Goal: Task Accomplishment & Management: Use online tool/utility

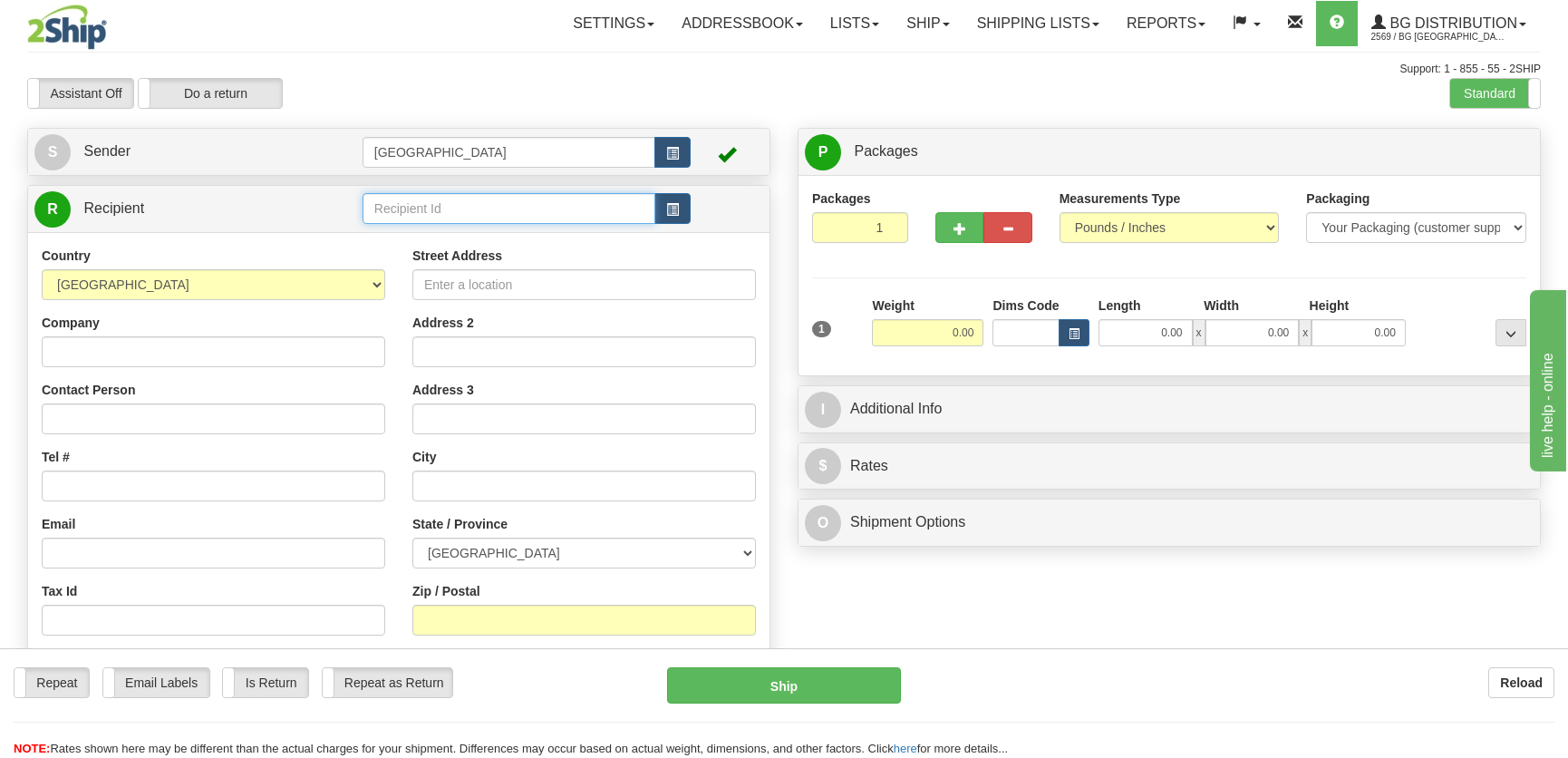
click at [447, 205] on input "text" at bounding box center [509, 209] width 292 height 31
click at [489, 232] on div "1101" at bounding box center [504, 237] width 275 height 20
type input "1101"
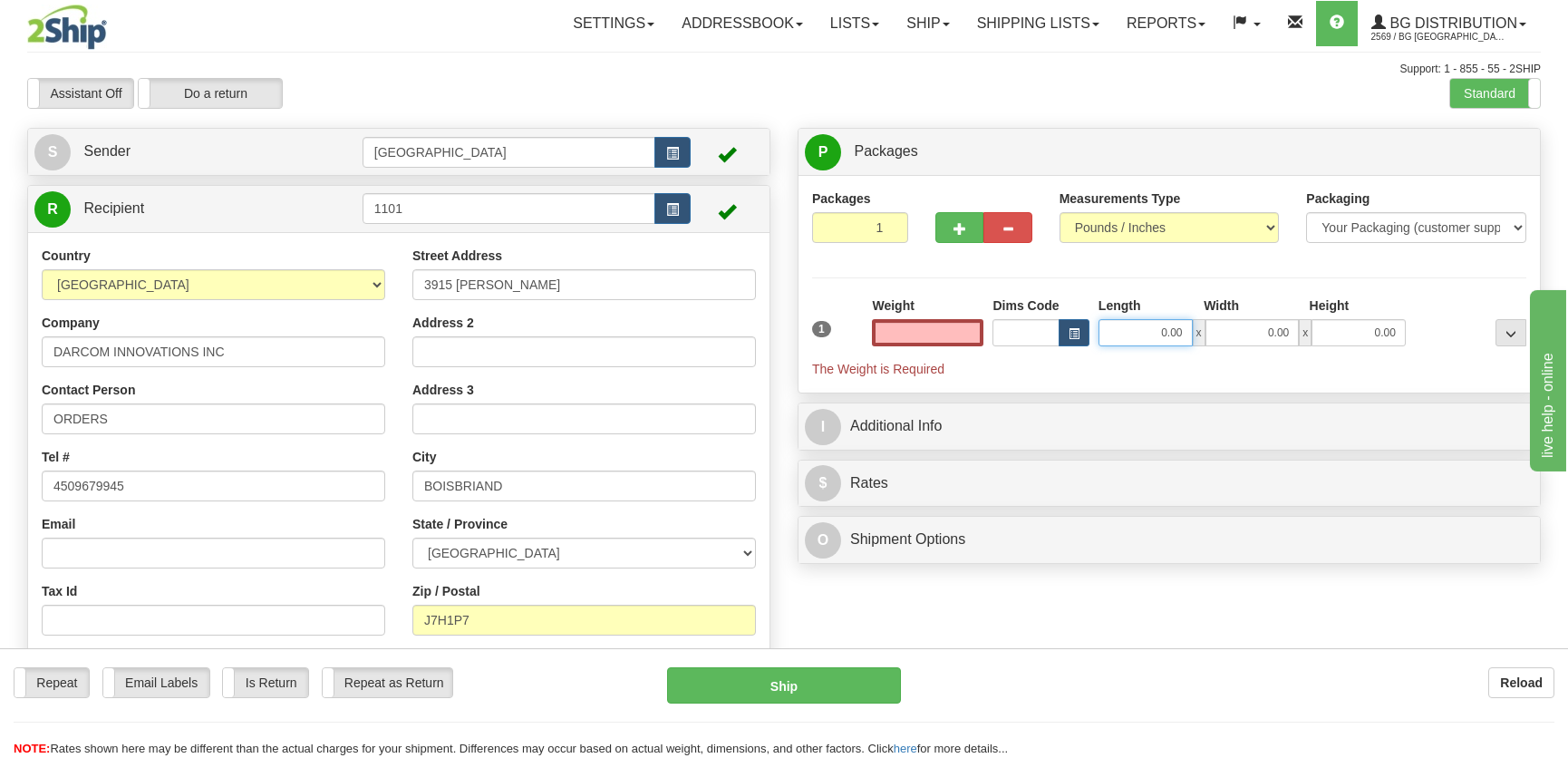
type input "0.00"
click at [1133, 324] on input "0.00" at bounding box center [1145, 332] width 94 height 27
type input "38.00"
type input "5.00"
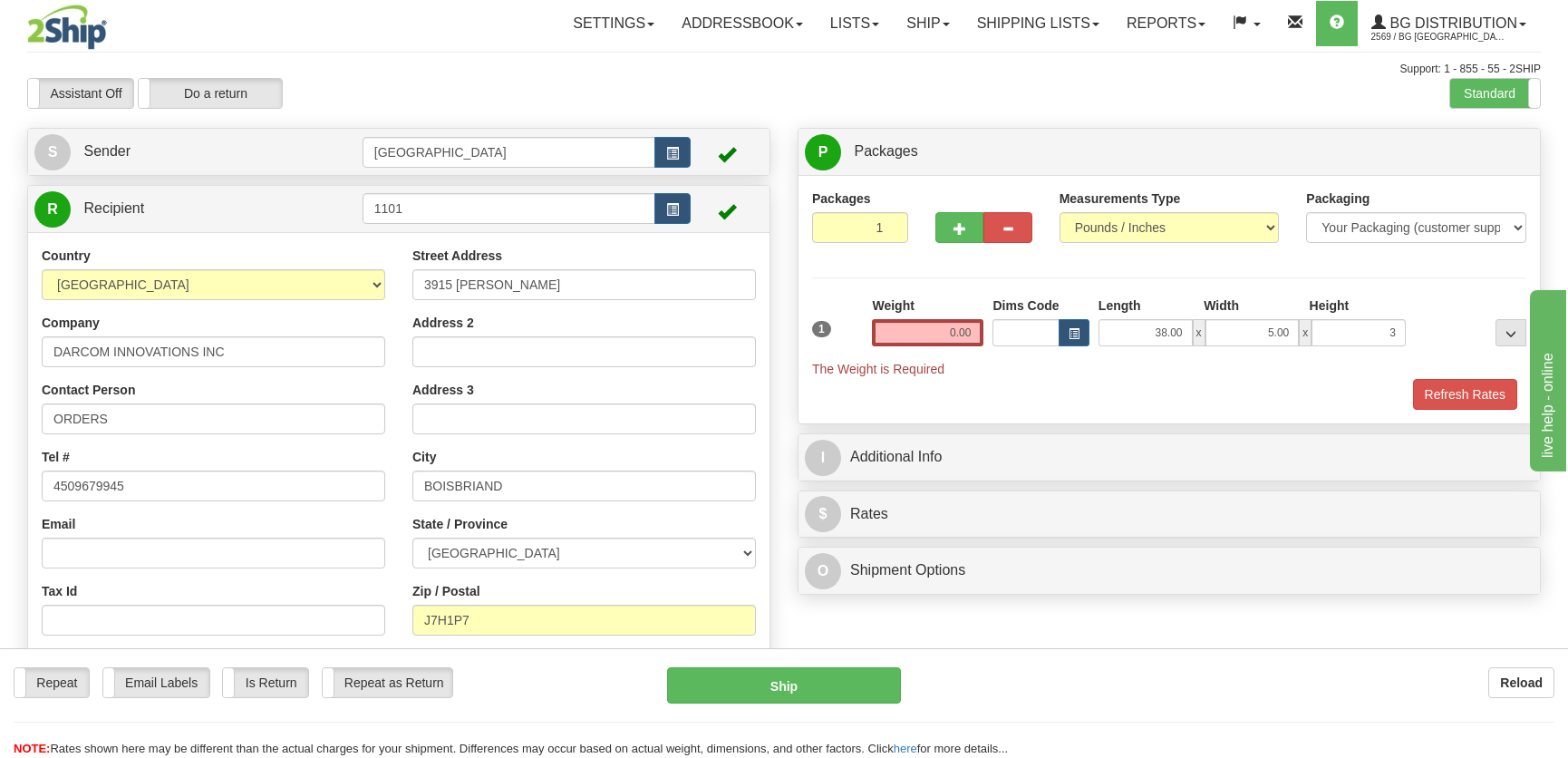
type input "3.00"
click at [983, 331] on div "Weight 0.00" at bounding box center [927, 328] width 121 height 63
drag, startPoint x: 976, startPoint y: 333, endPoint x: 994, endPoint y: 312, distance: 27.7
click at [975, 333] on input "0.00" at bounding box center [927, 332] width 111 height 27
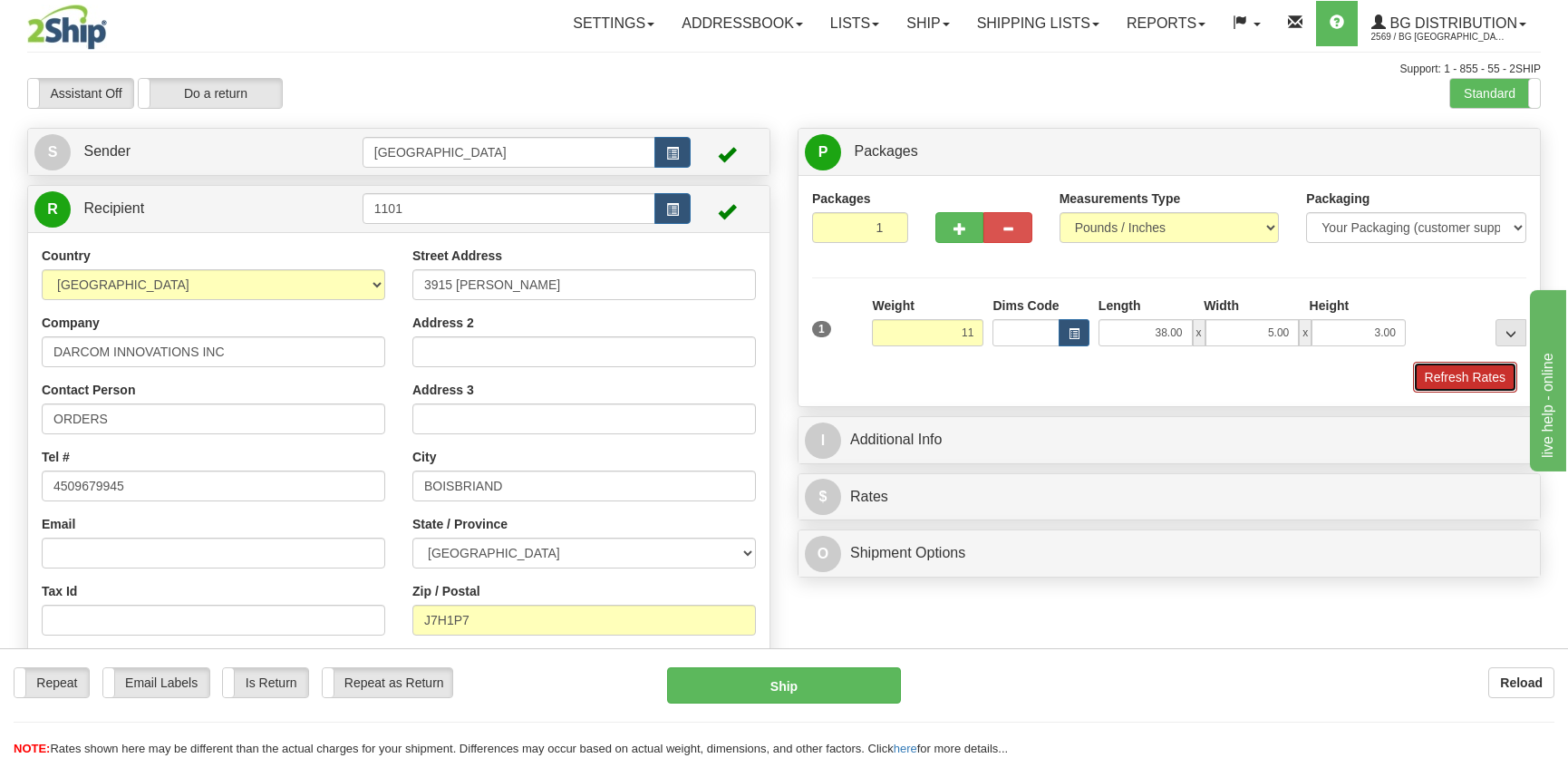
click at [1444, 372] on button "Refresh Rates" at bounding box center [1464, 377] width 104 height 31
type input "11.00"
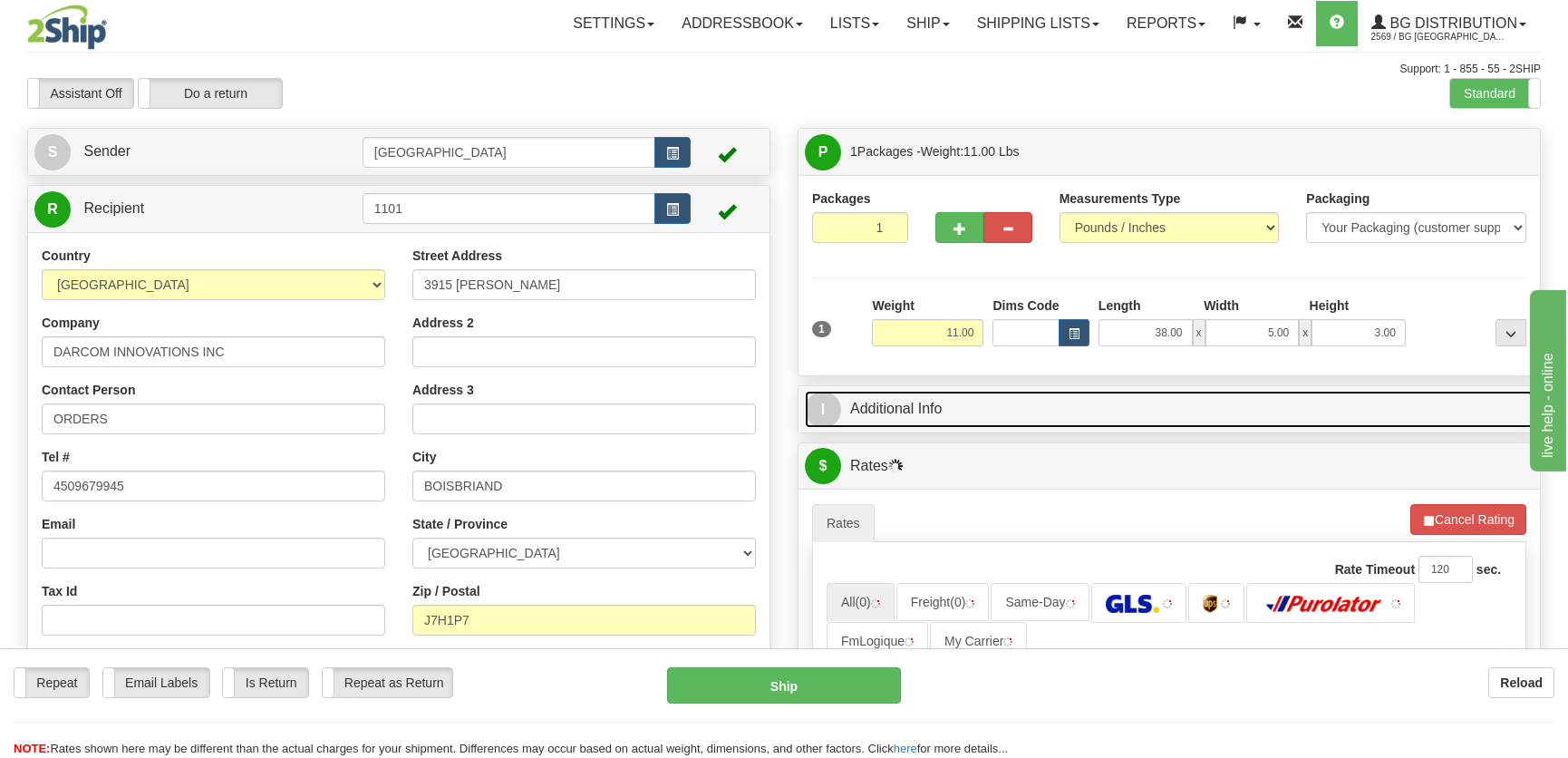
click at [1343, 403] on link "I Additional Info" at bounding box center [1169, 409] width 728 height 37
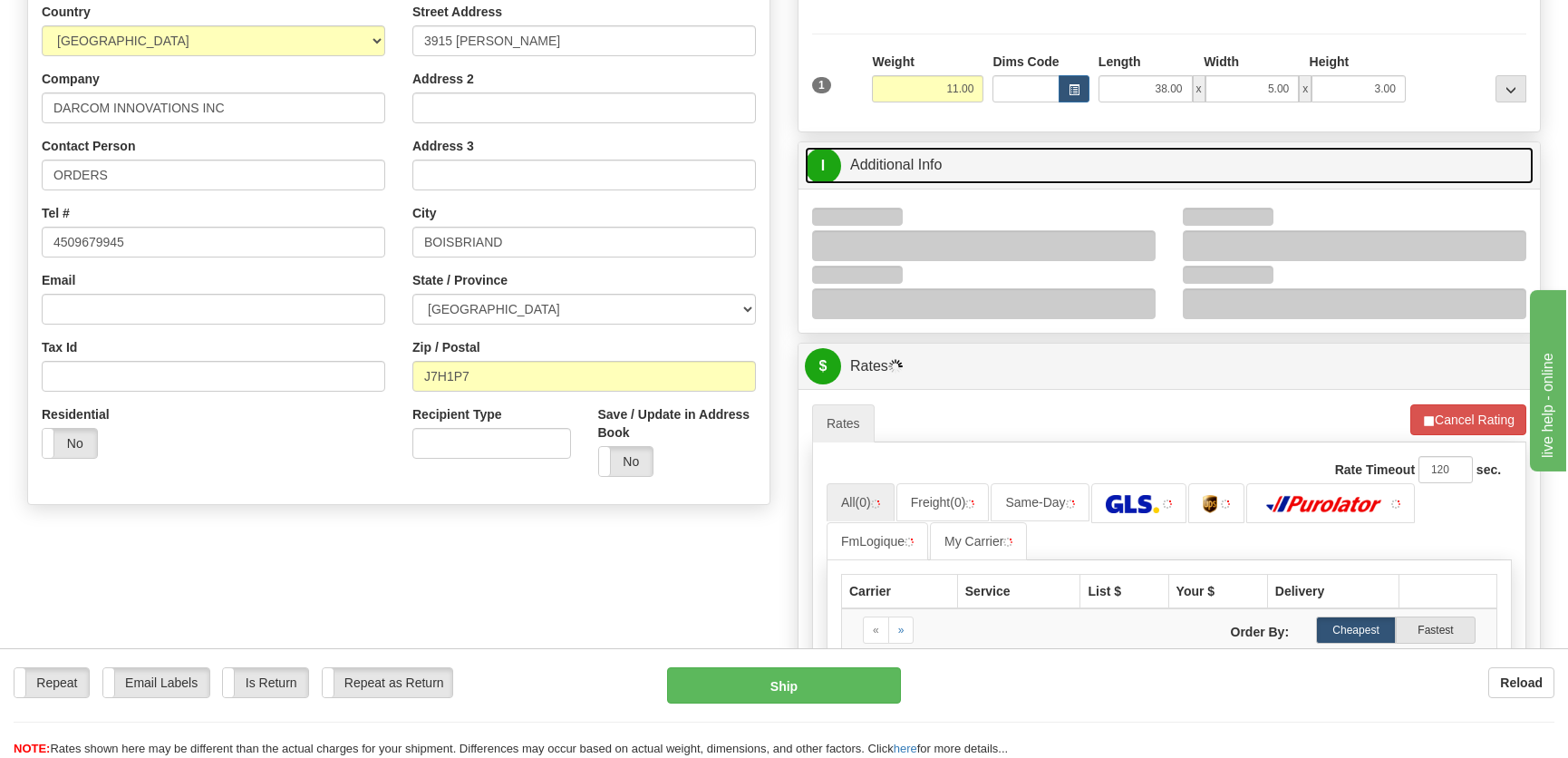
scroll to position [246, 0]
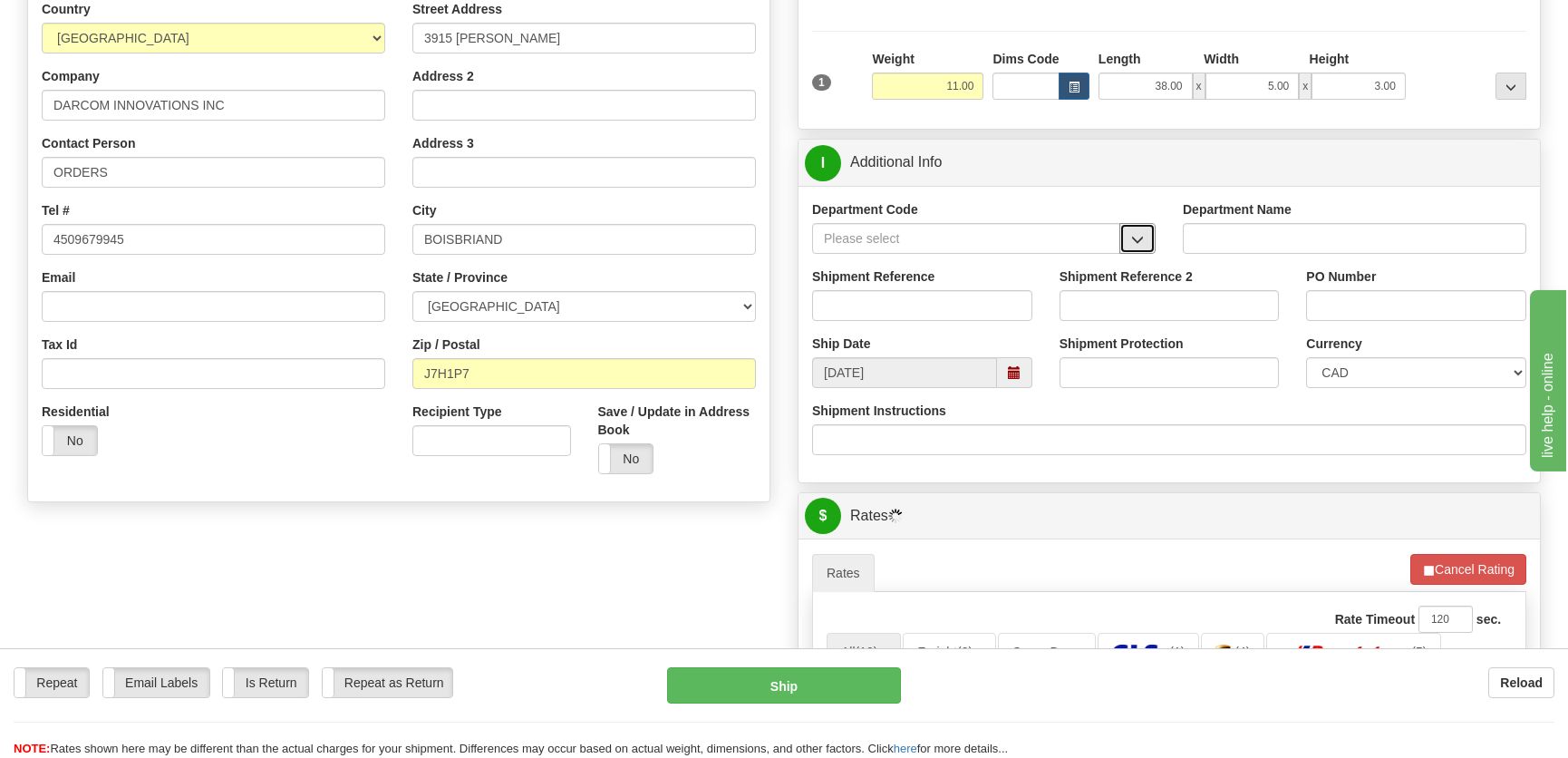
click at [1143, 230] on button "button" at bounding box center [1137, 238] width 36 height 31
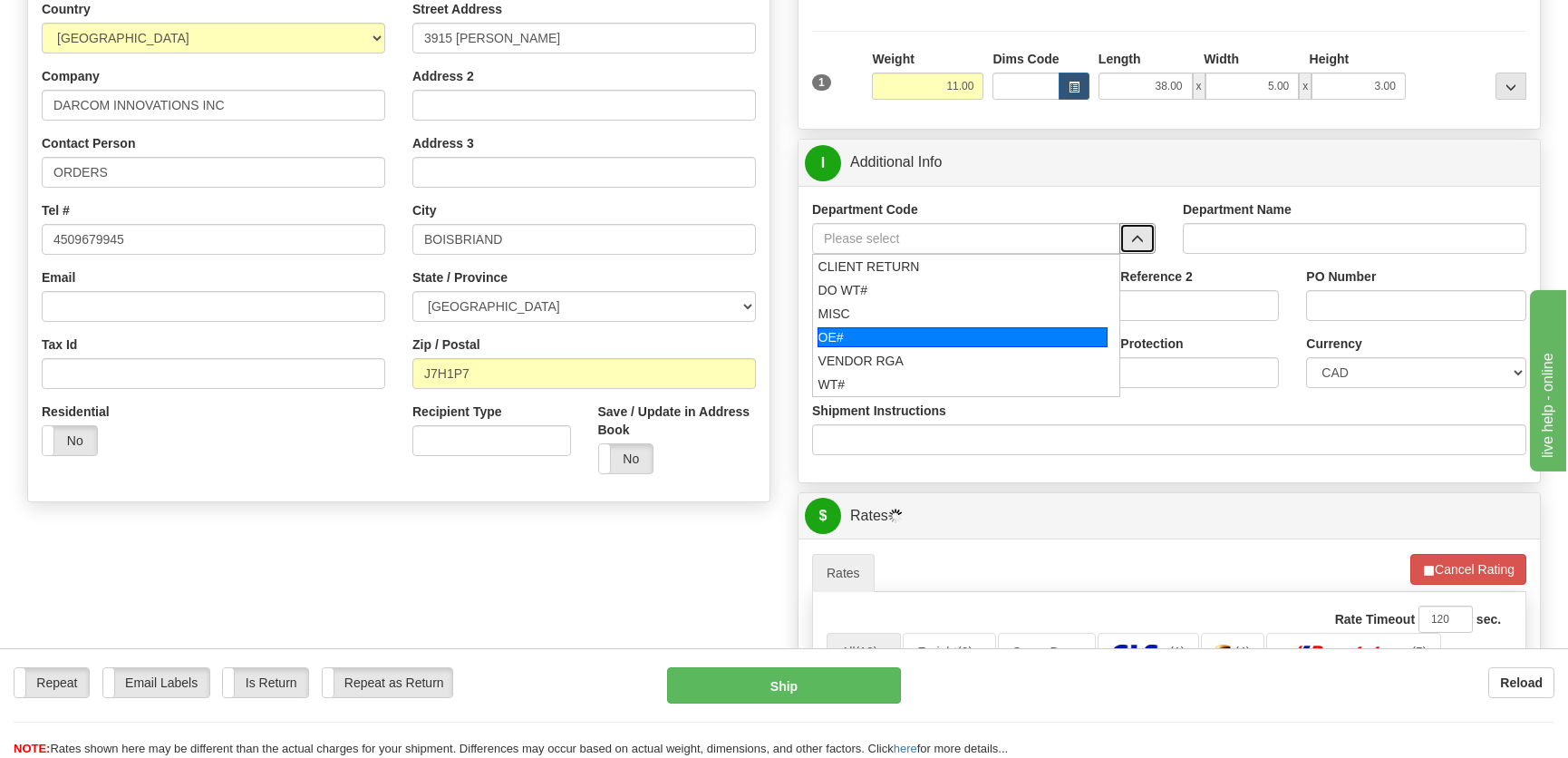
click at [989, 335] on div "OE#" at bounding box center [962, 337] width 291 height 20
type input "OE#"
type input "ORDERS"
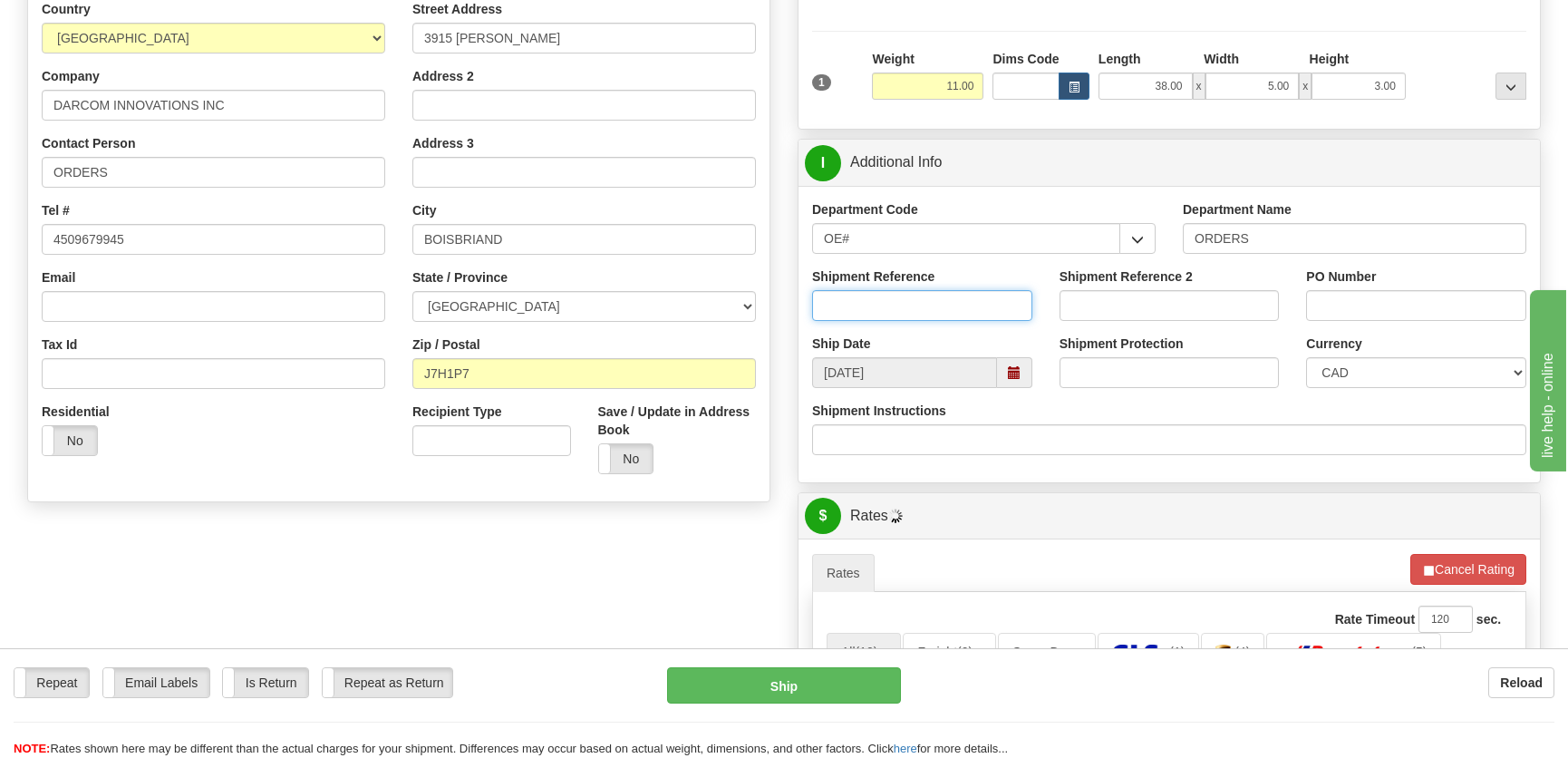
click at [986, 296] on input "Shipment Reference" at bounding box center [922, 305] width 220 height 31
type input "50321272-00"
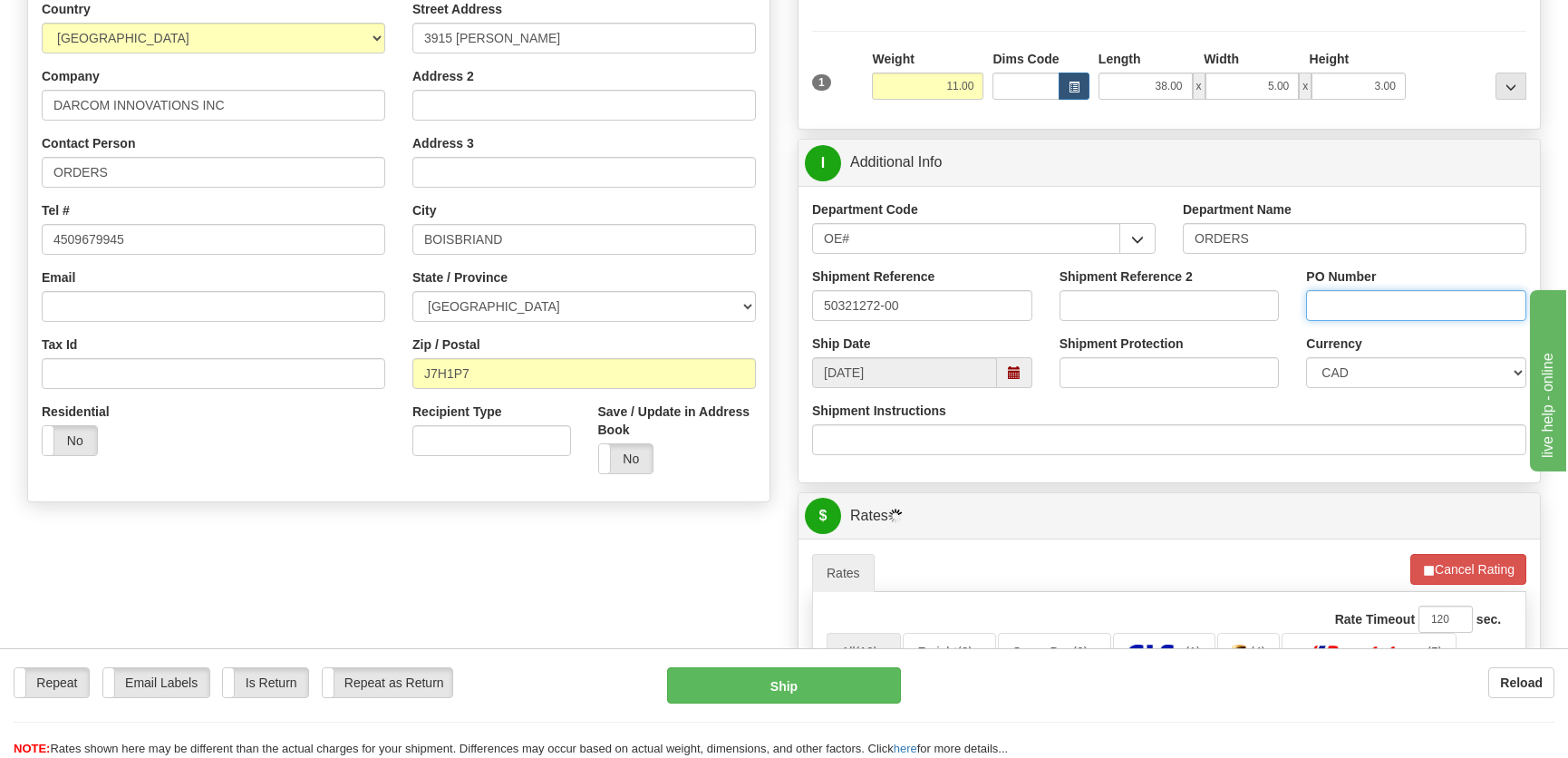
click at [1376, 308] on input "PO Number" at bounding box center [1415, 305] width 220 height 31
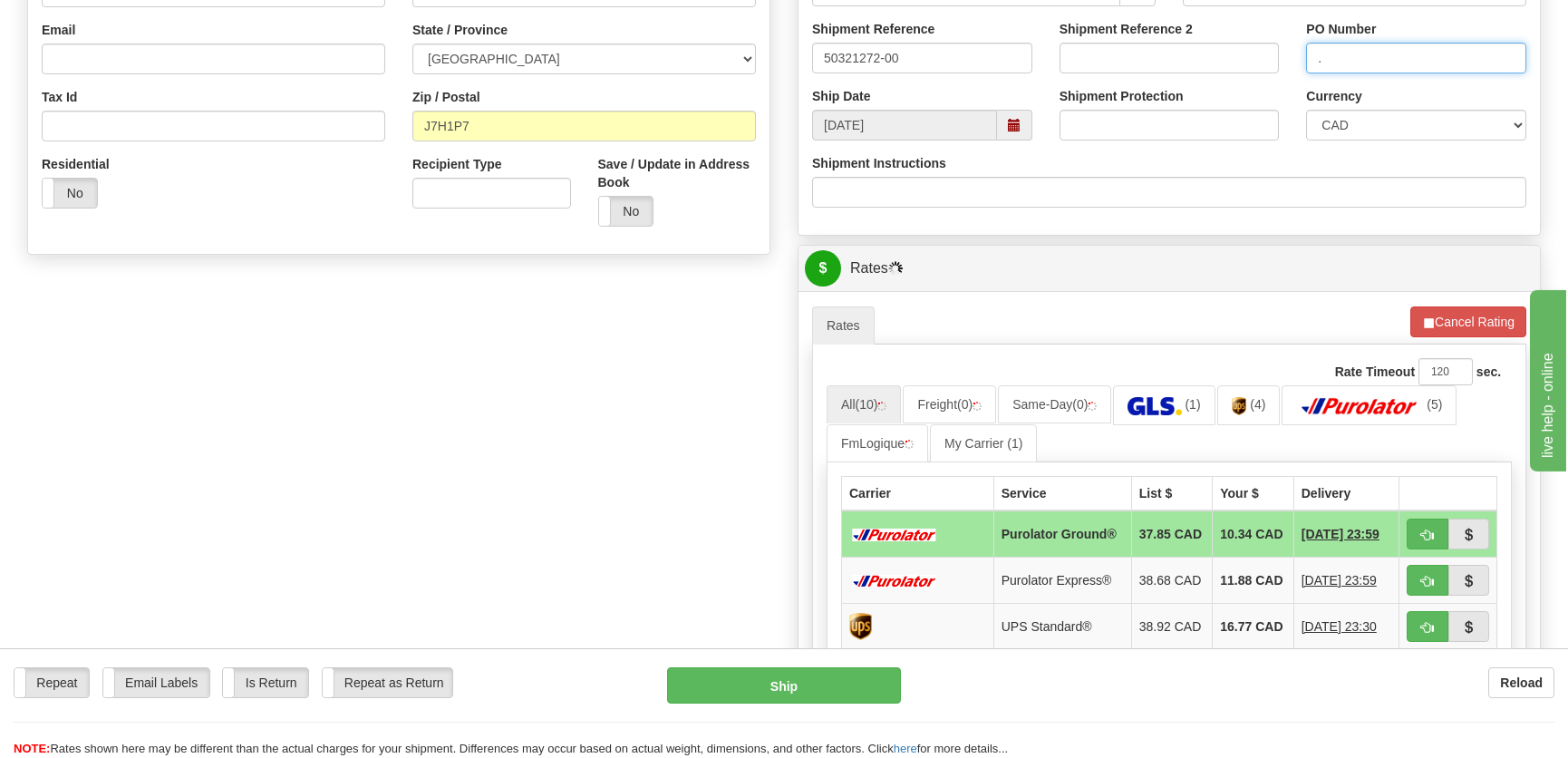
scroll to position [659, 0]
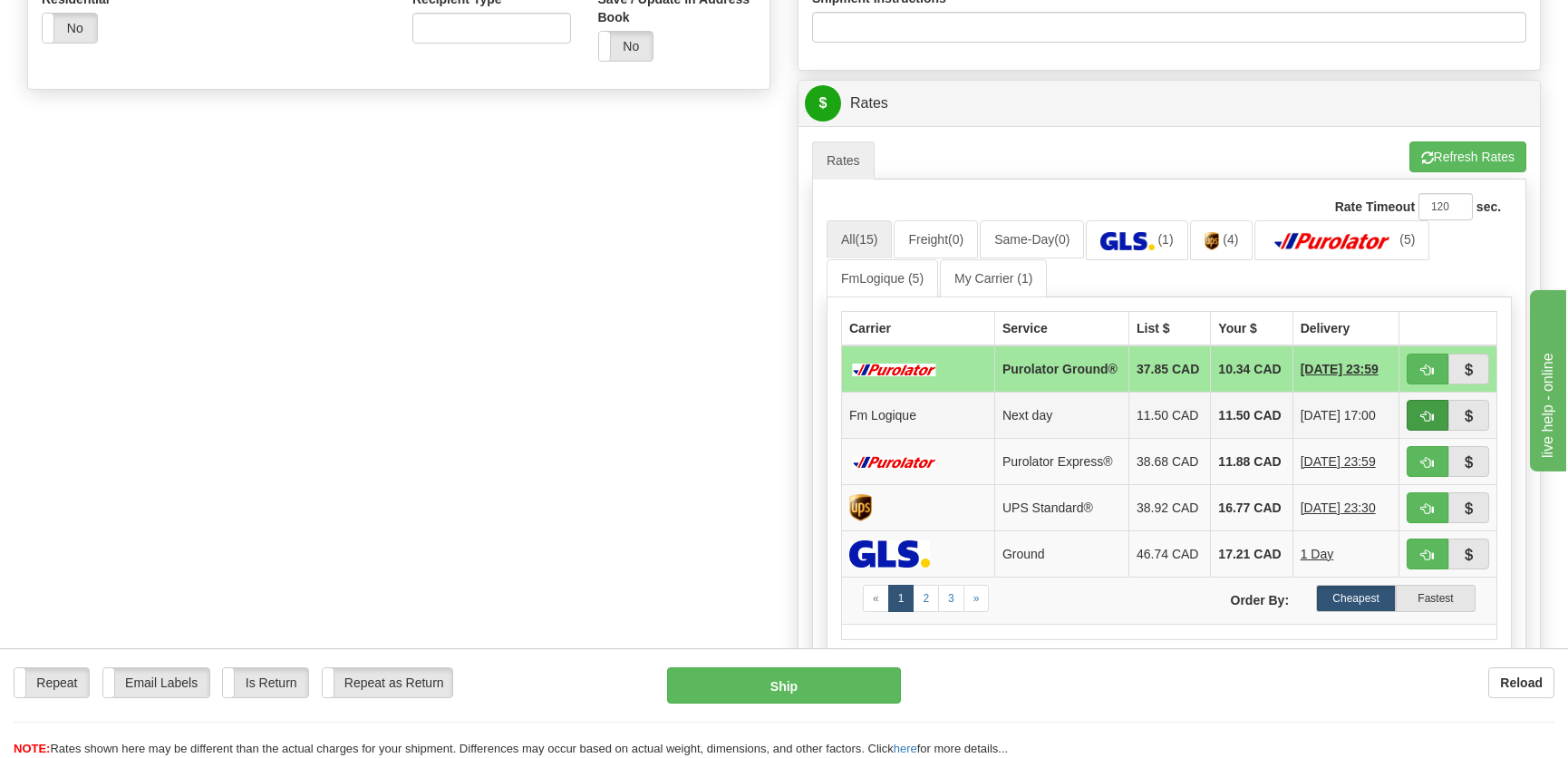
type input "."
click at [1432, 417] on span "button" at bounding box center [1426, 416] width 12 height 11
type input "jour"
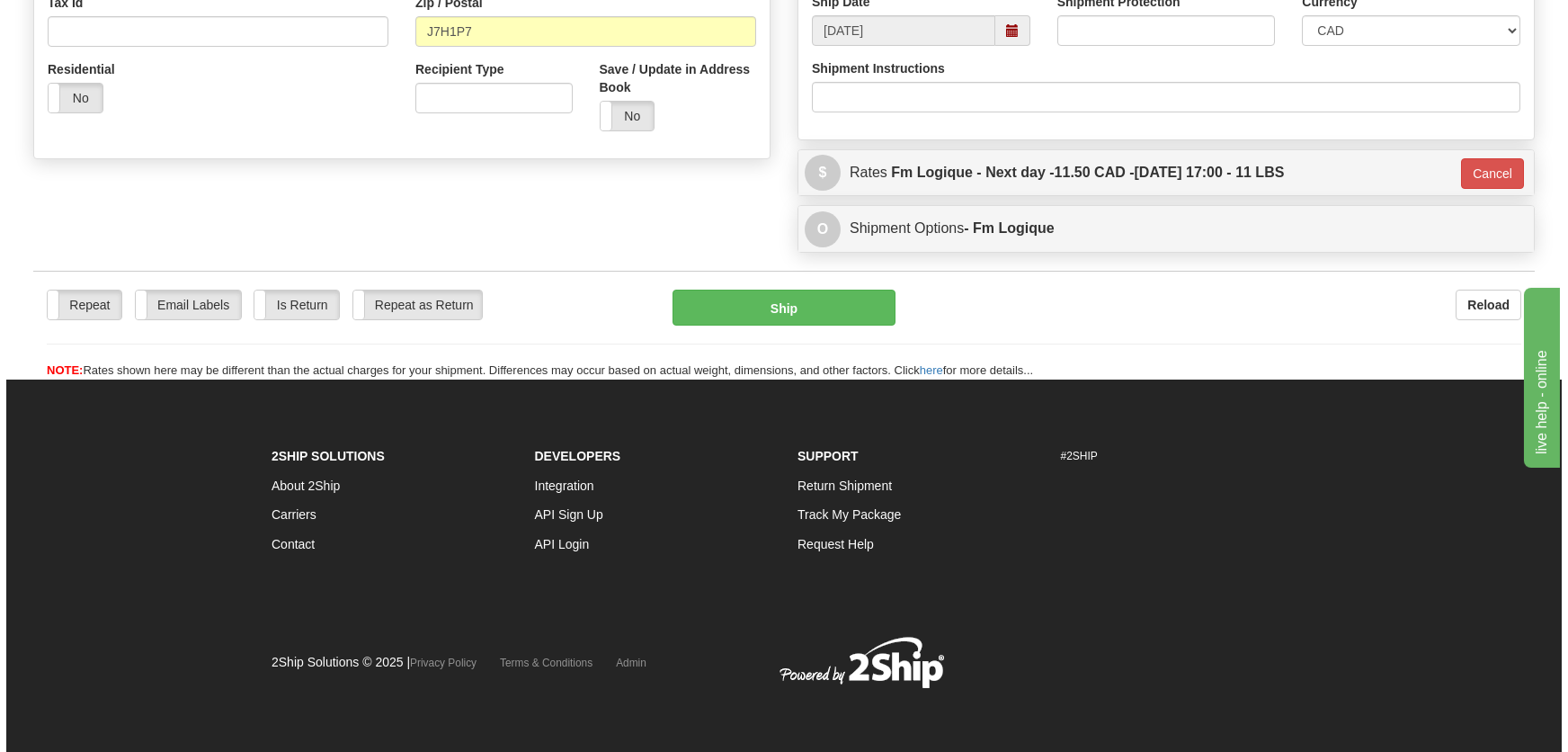
scroll to position [583, 0]
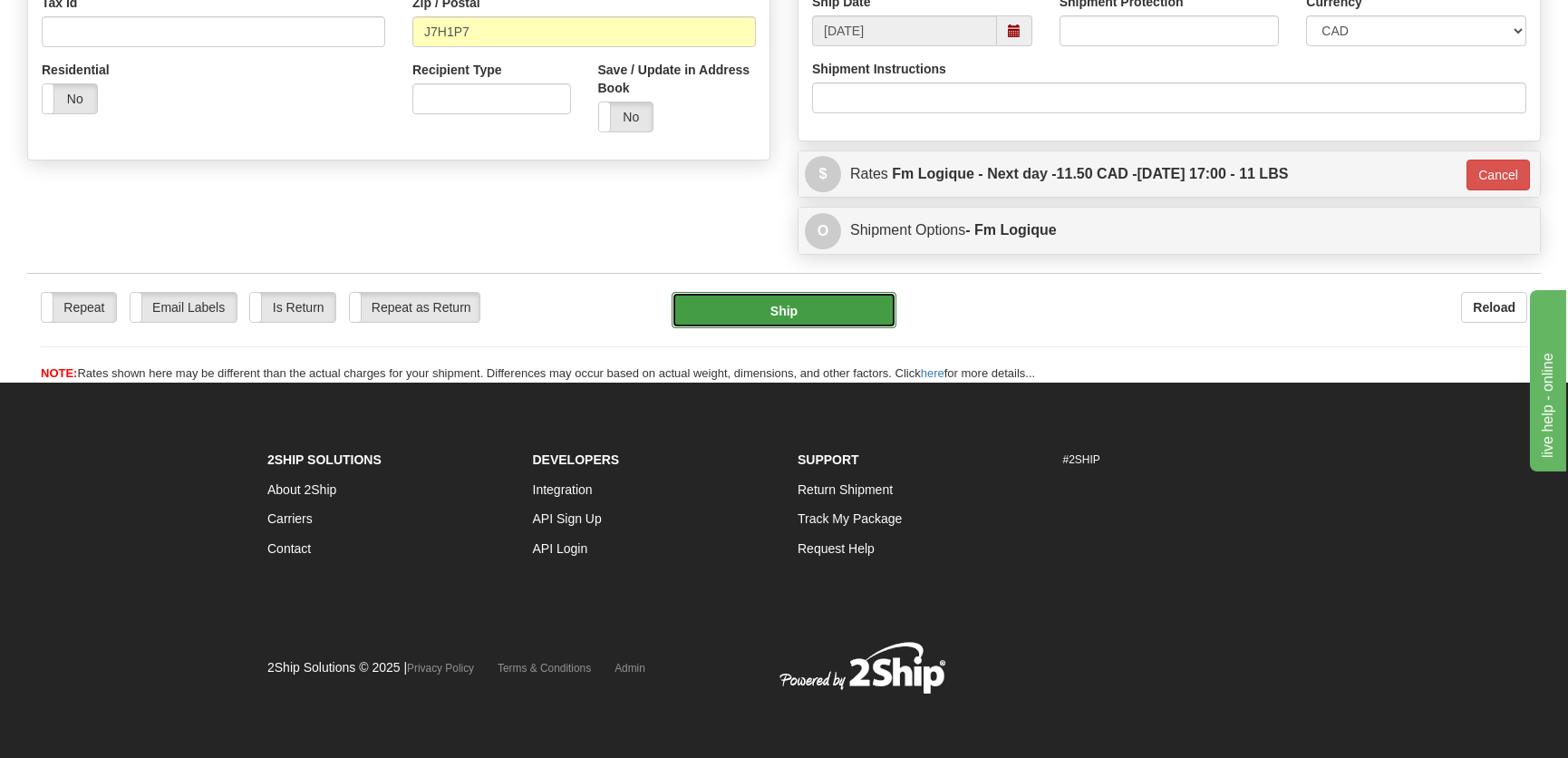
click at [858, 317] on button "Ship" at bounding box center [784, 310] width 225 height 36
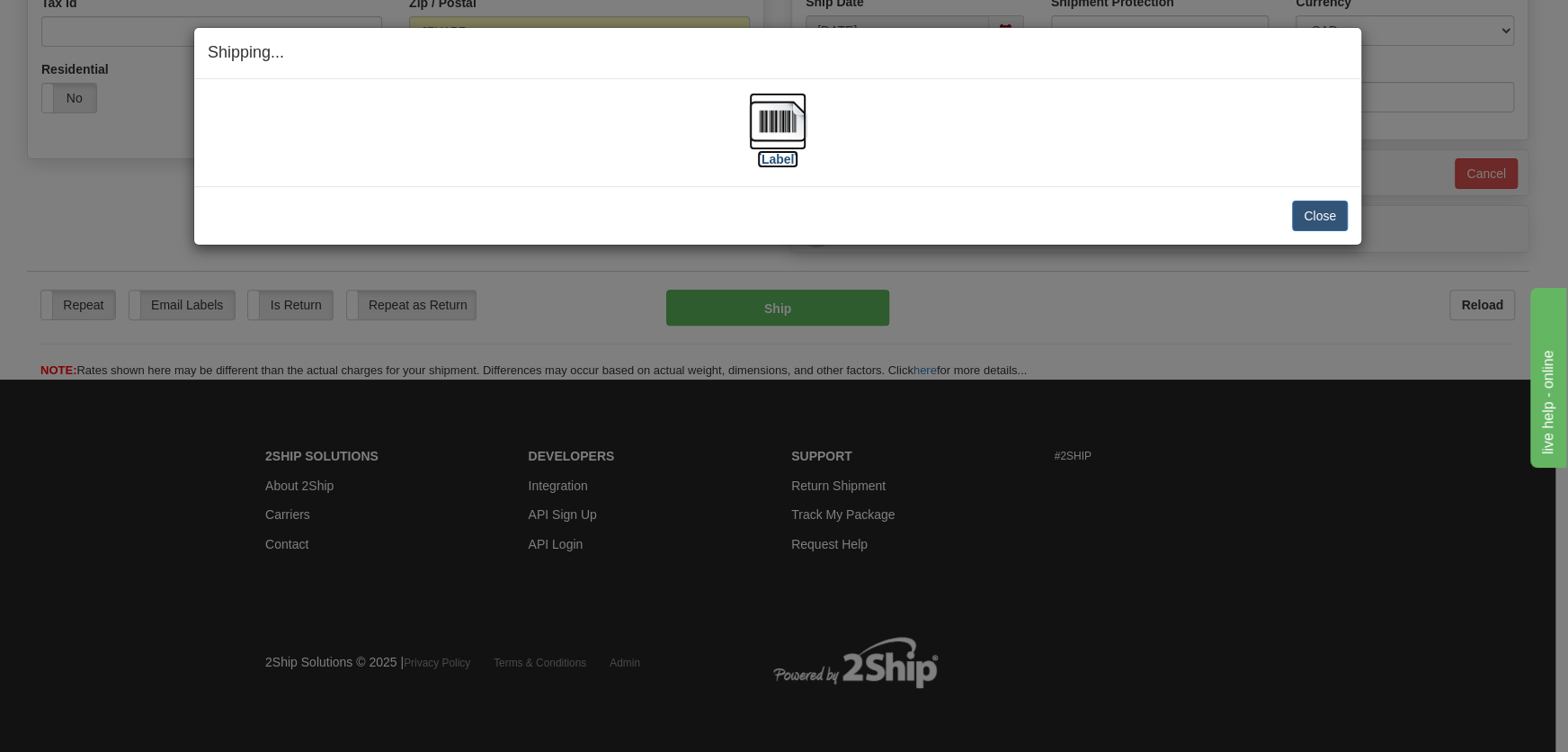
click at [785, 141] on img at bounding box center [777, 121] width 57 height 57
click at [1313, 214] on button "Close" at bounding box center [1320, 215] width 56 height 31
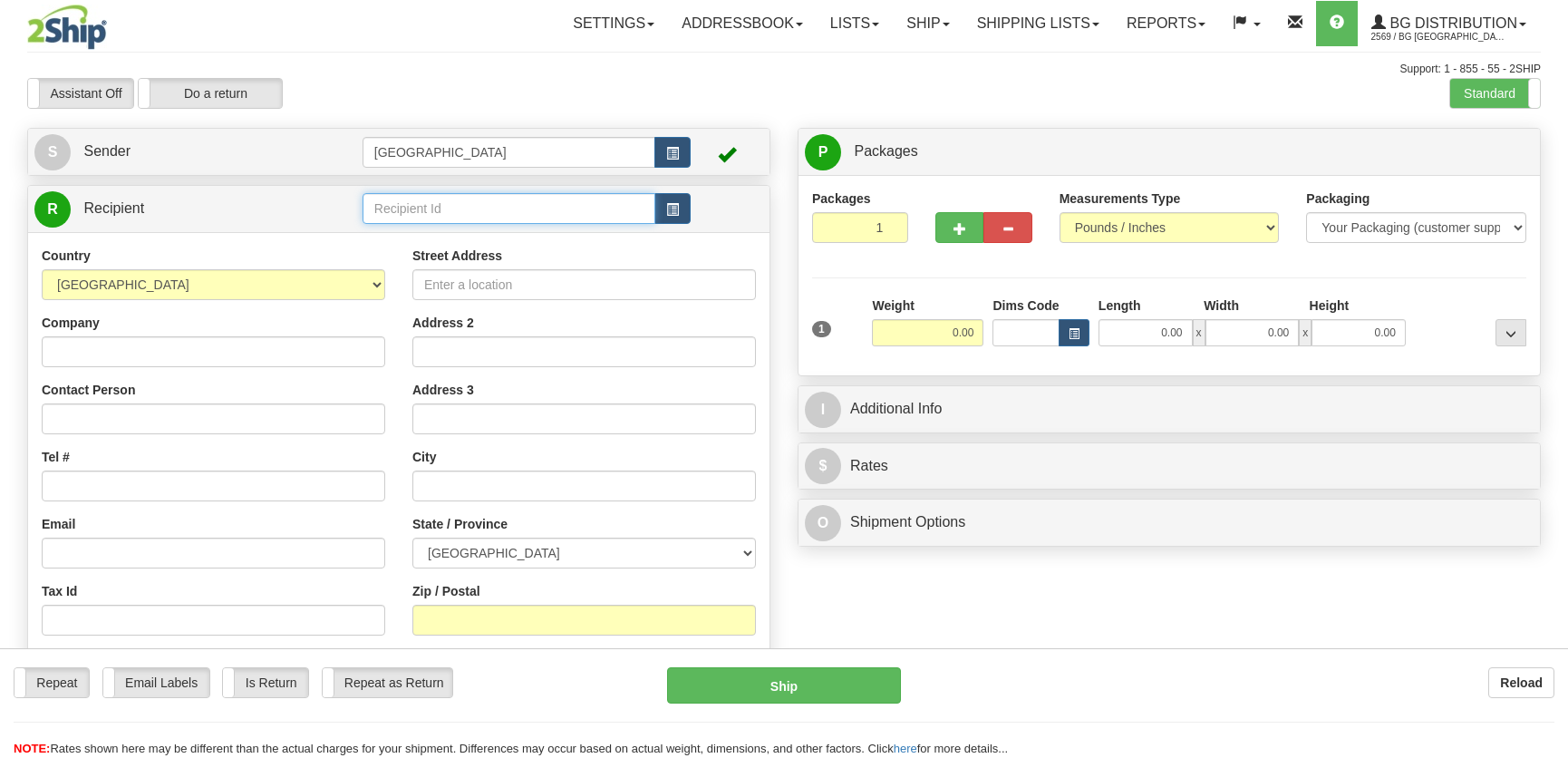
click at [456, 202] on input "text" at bounding box center [509, 209] width 292 height 31
click at [468, 237] on div "1180" at bounding box center [504, 237] width 275 height 20
type input "1180"
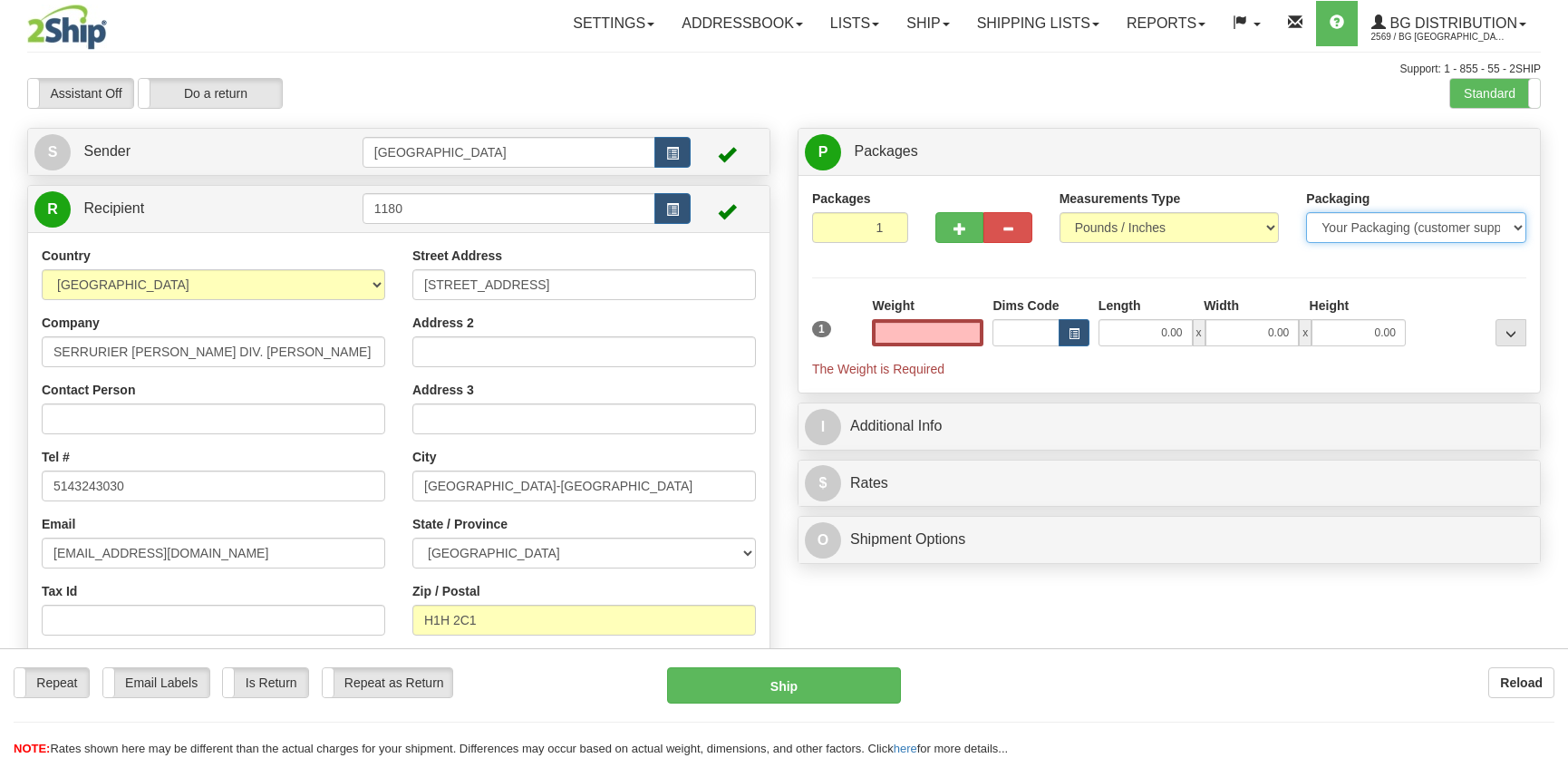
type input "0.00"
click at [1328, 221] on select "Your Packaging (customer supplied) Envelope (carrier supplied) Pack (carrier su…" at bounding box center [1415, 227] width 220 height 31
select select "2"
click at [1306, 212] on select "Your Packaging (customer supplied) Envelope (carrier supplied) Pack (carrier su…" at bounding box center [1415, 227] width 220 height 31
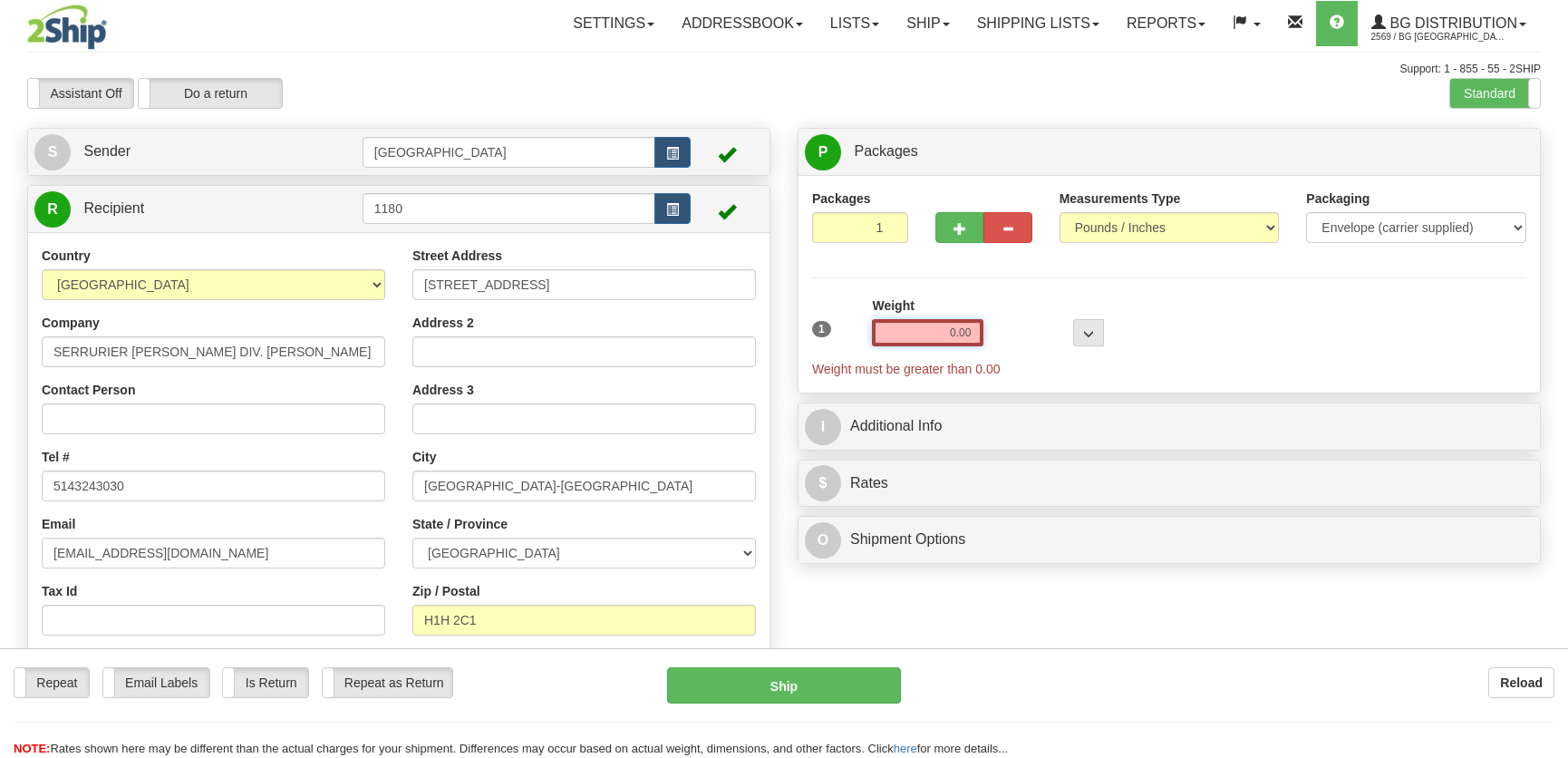
click at [957, 340] on input "0.00" at bounding box center [927, 332] width 111 height 27
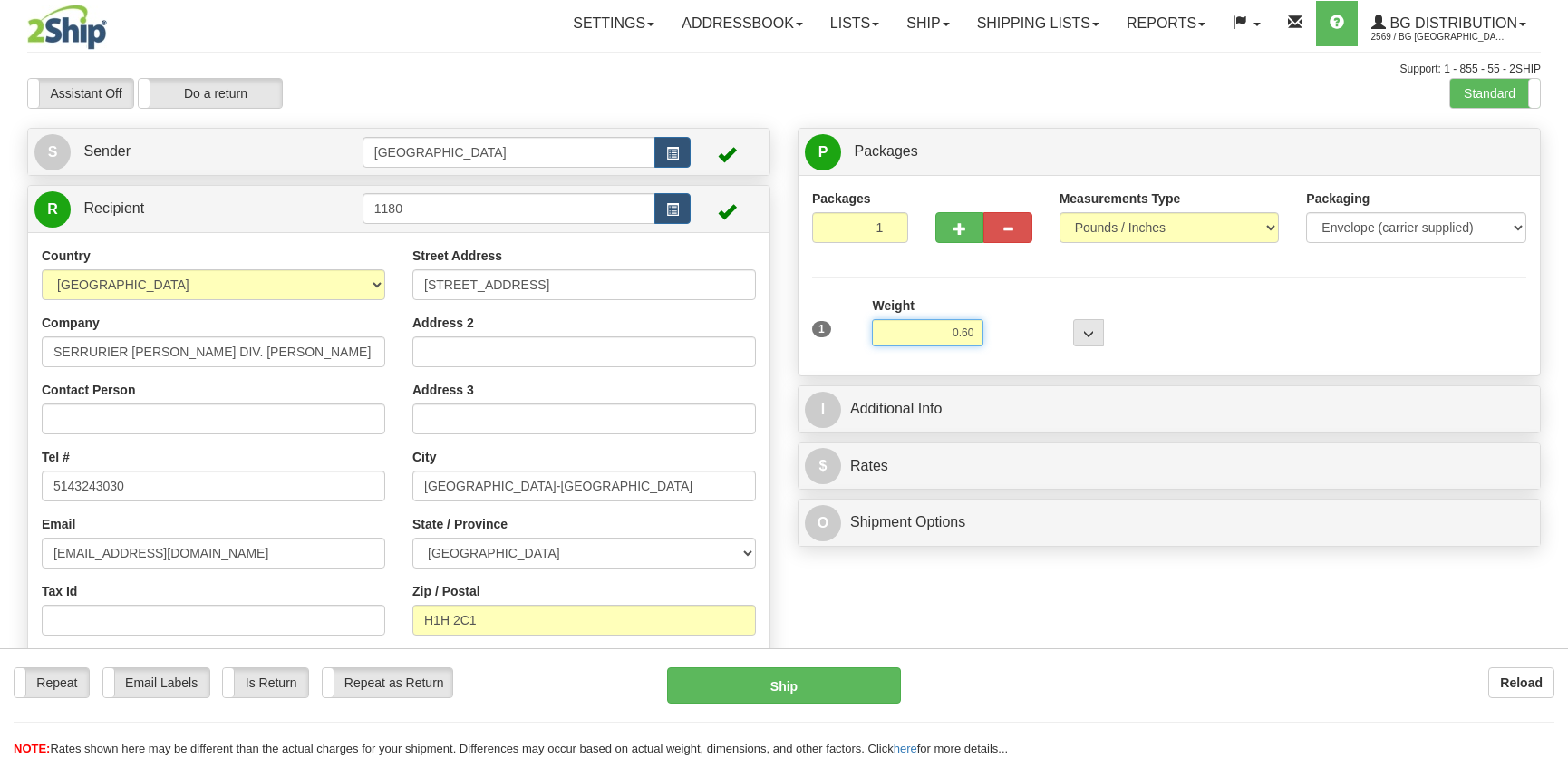
type input "0.60"
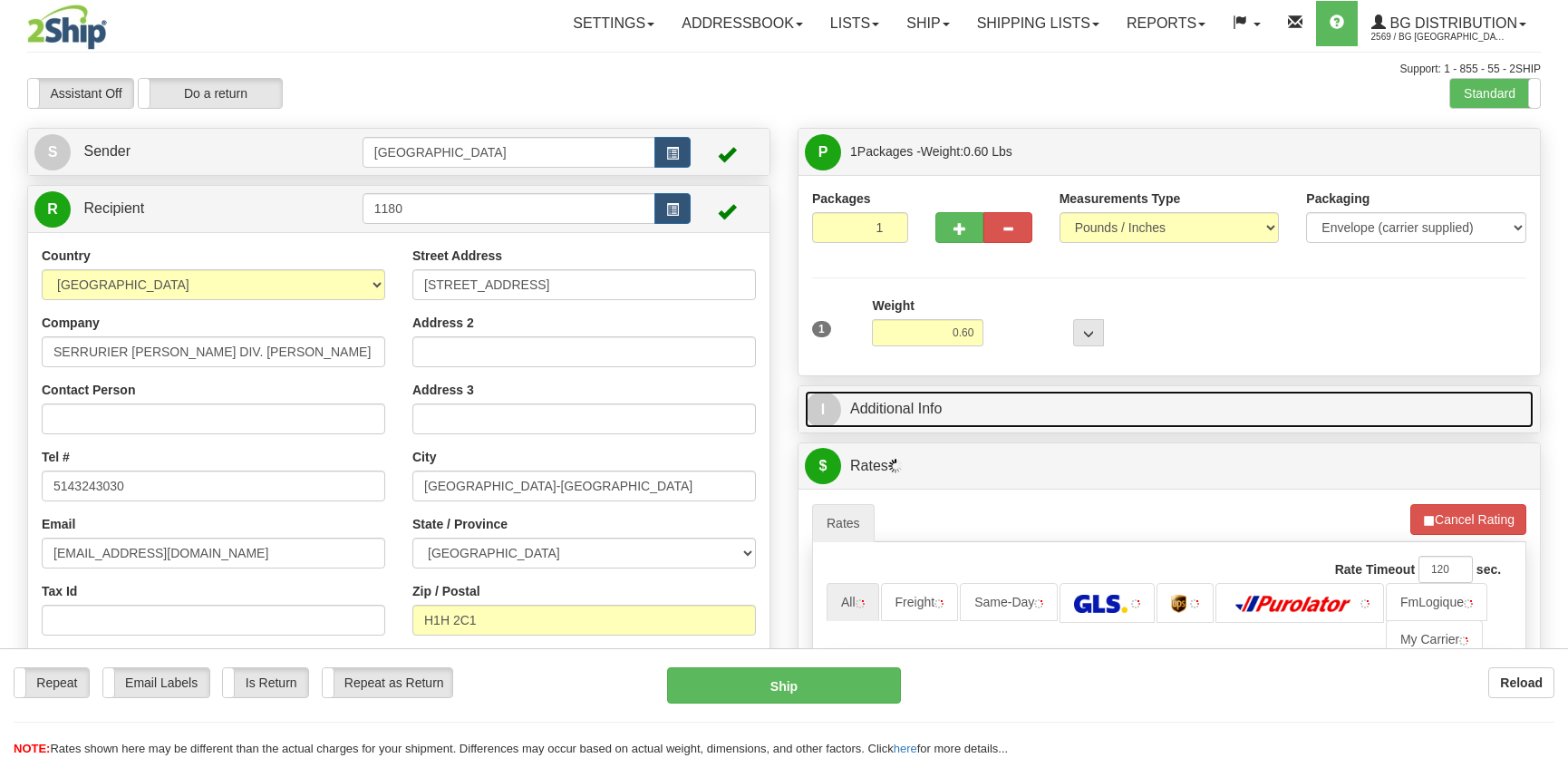
click at [1065, 401] on link "I Additional Info" at bounding box center [1169, 409] width 728 height 37
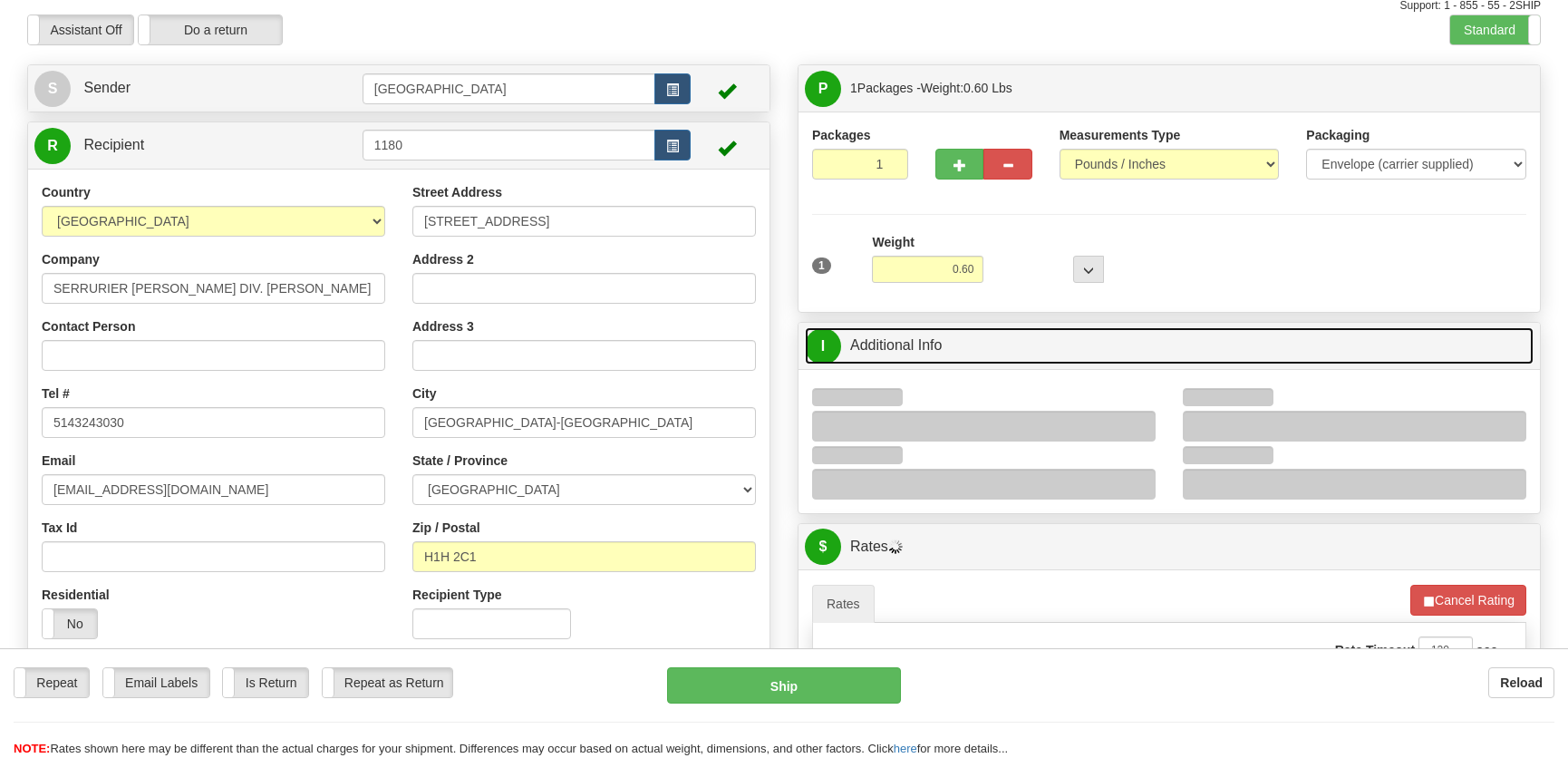
scroll to position [81, 0]
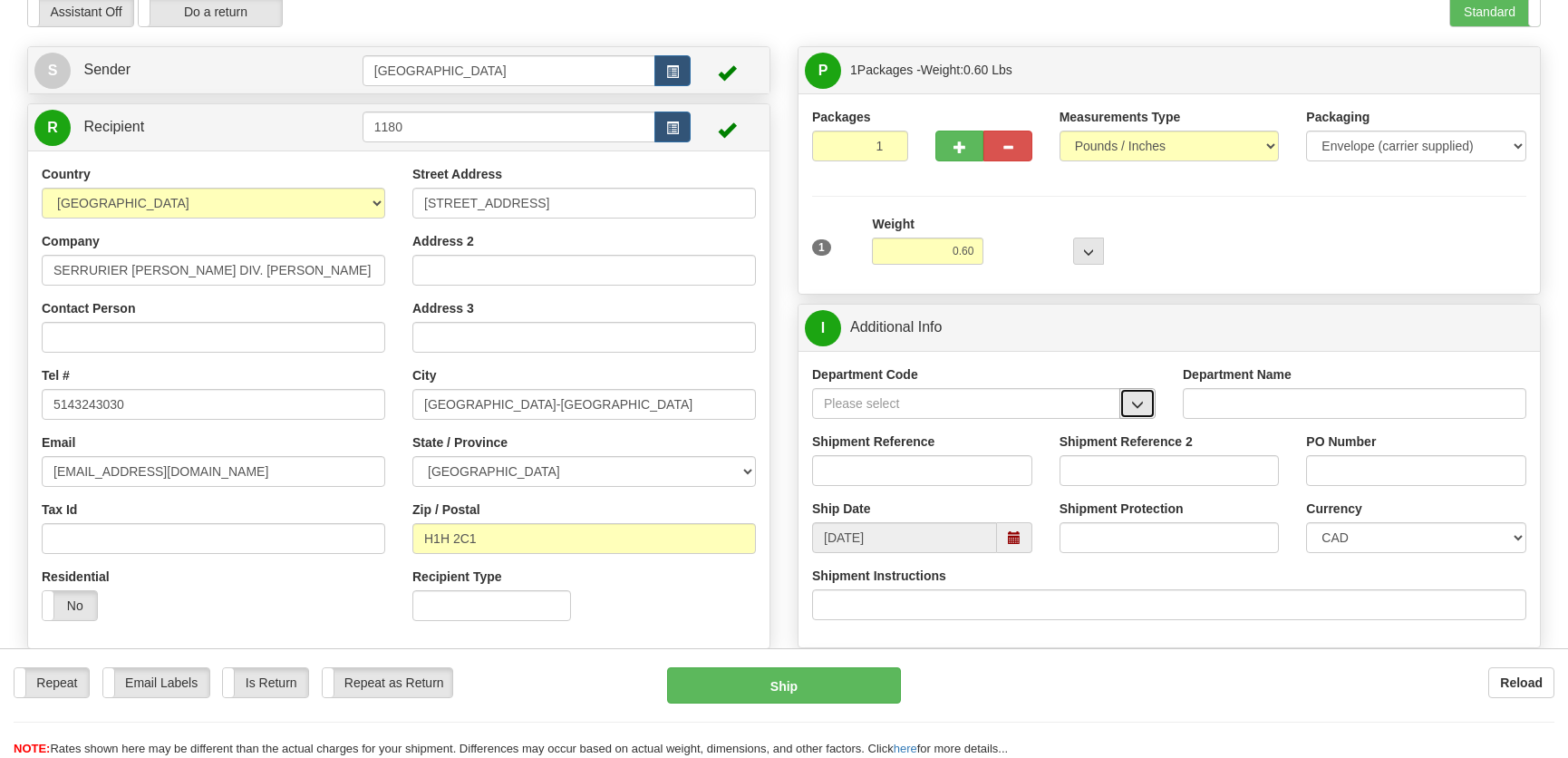
click at [1137, 399] on span "button" at bounding box center [1137, 405] width 12 height 11
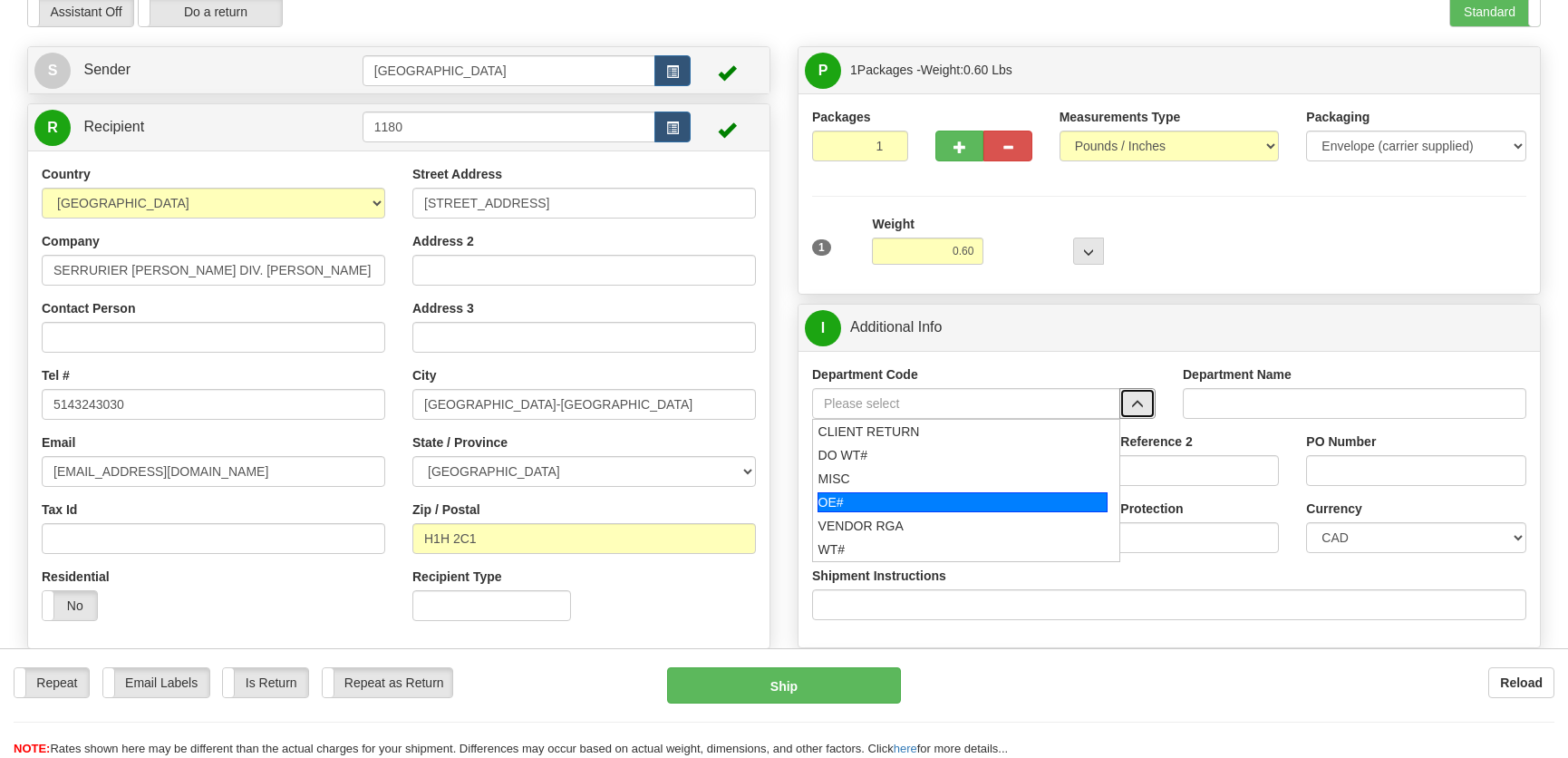
click at [889, 497] on div "OE#" at bounding box center [962, 502] width 291 height 20
type input "OE#"
type input "ORDERS"
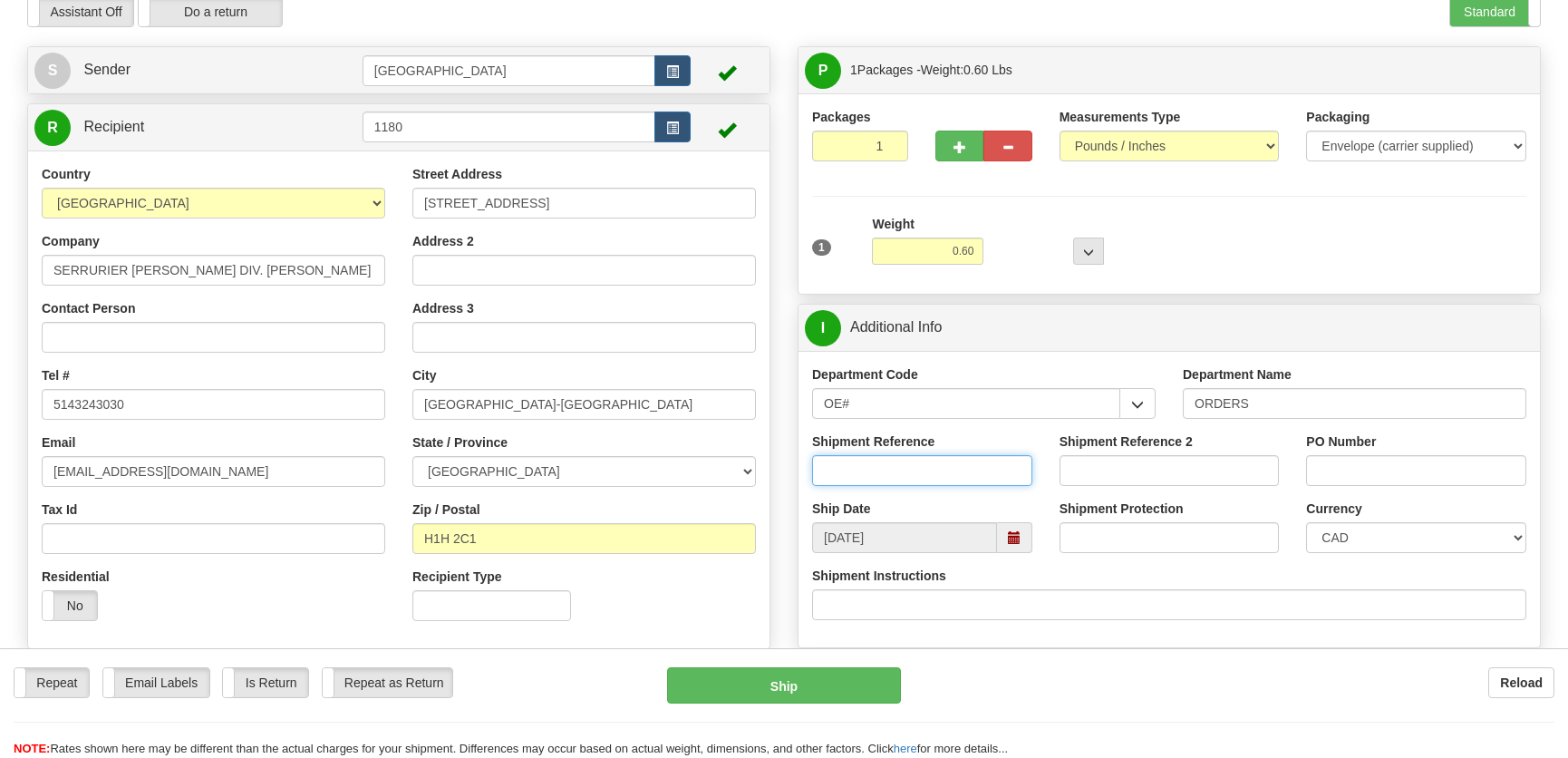
click at [915, 458] on input "Shipment Reference" at bounding box center [922, 470] width 220 height 31
type input "50321894-00"
click at [1435, 469] on input "PO Number" at bounding box center [1415, 470] width 220 height 31
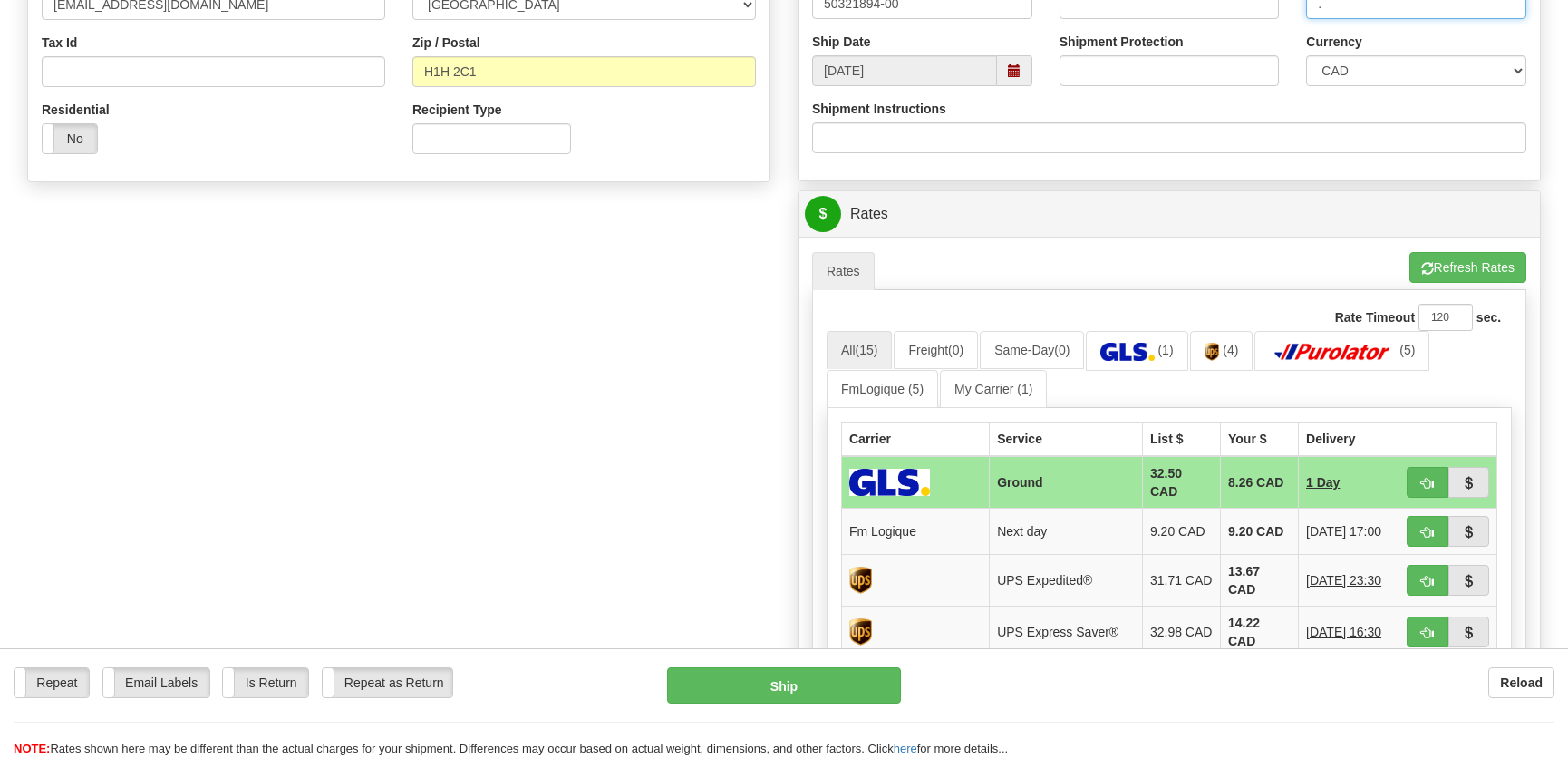
scroll to position [577, 0]
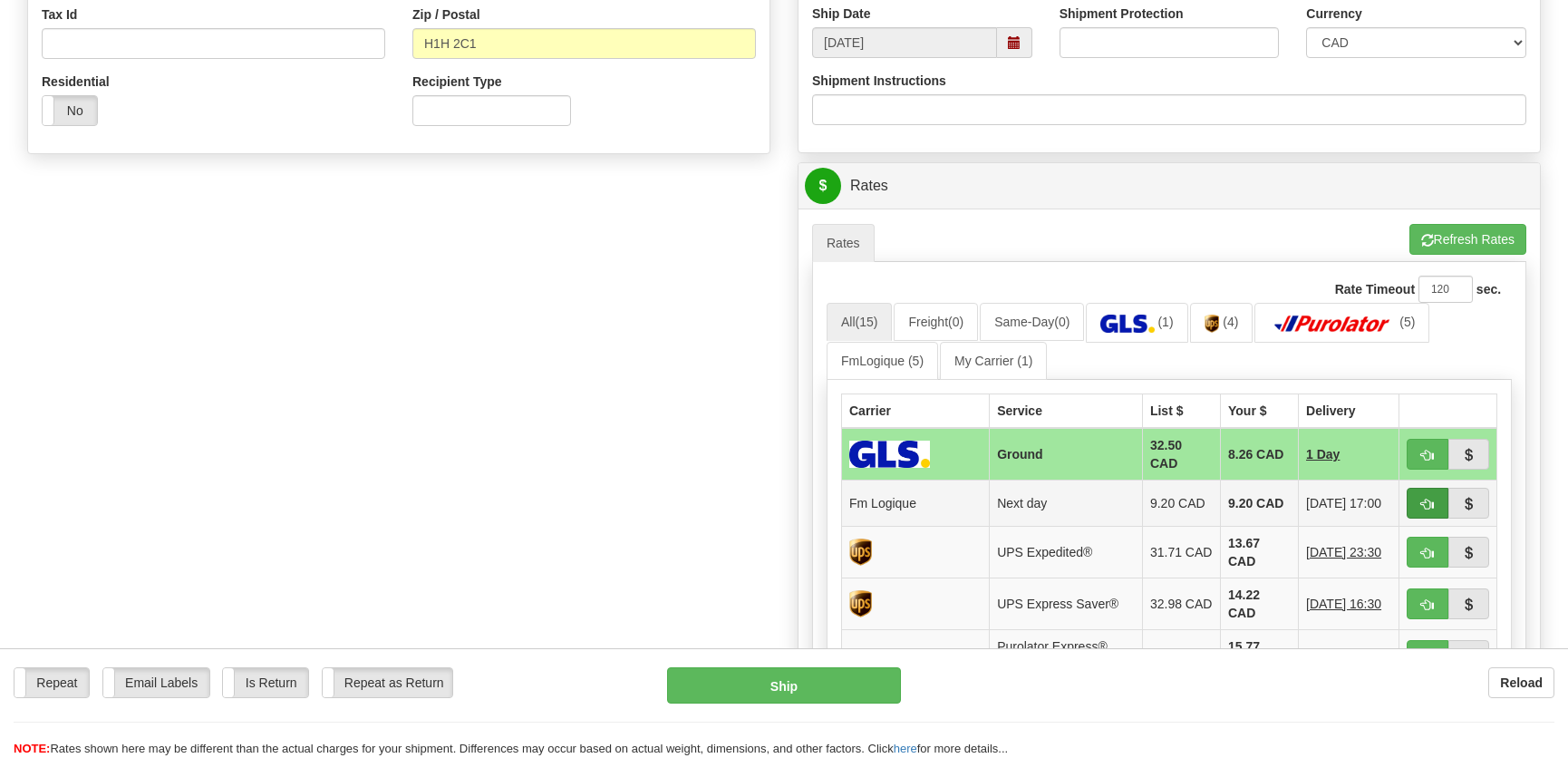
type input "."
click at [1431, 507] on span "button" at bounding box center [1426, 504] width 12 height 11
type input "jour"
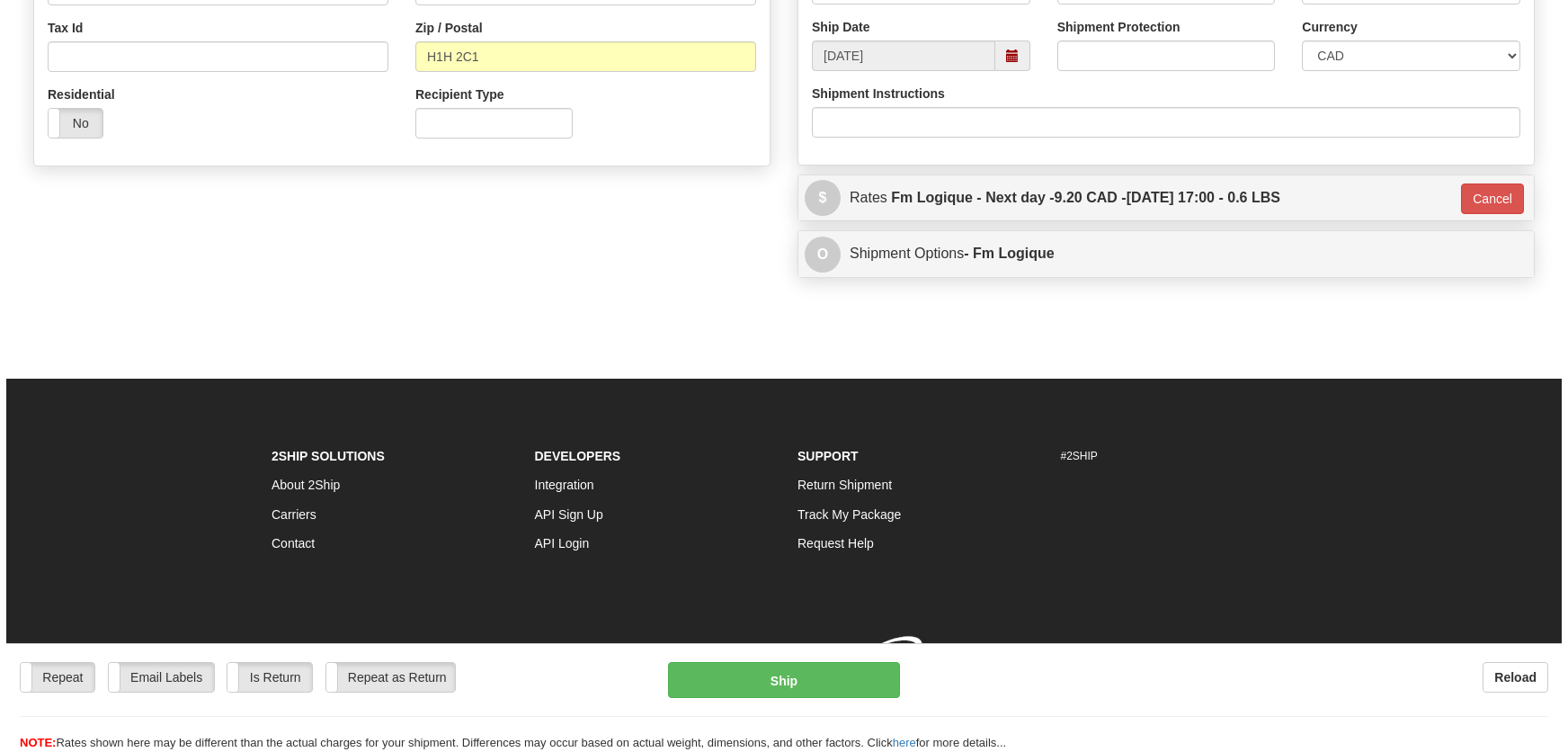
scroll to position [567, 0]
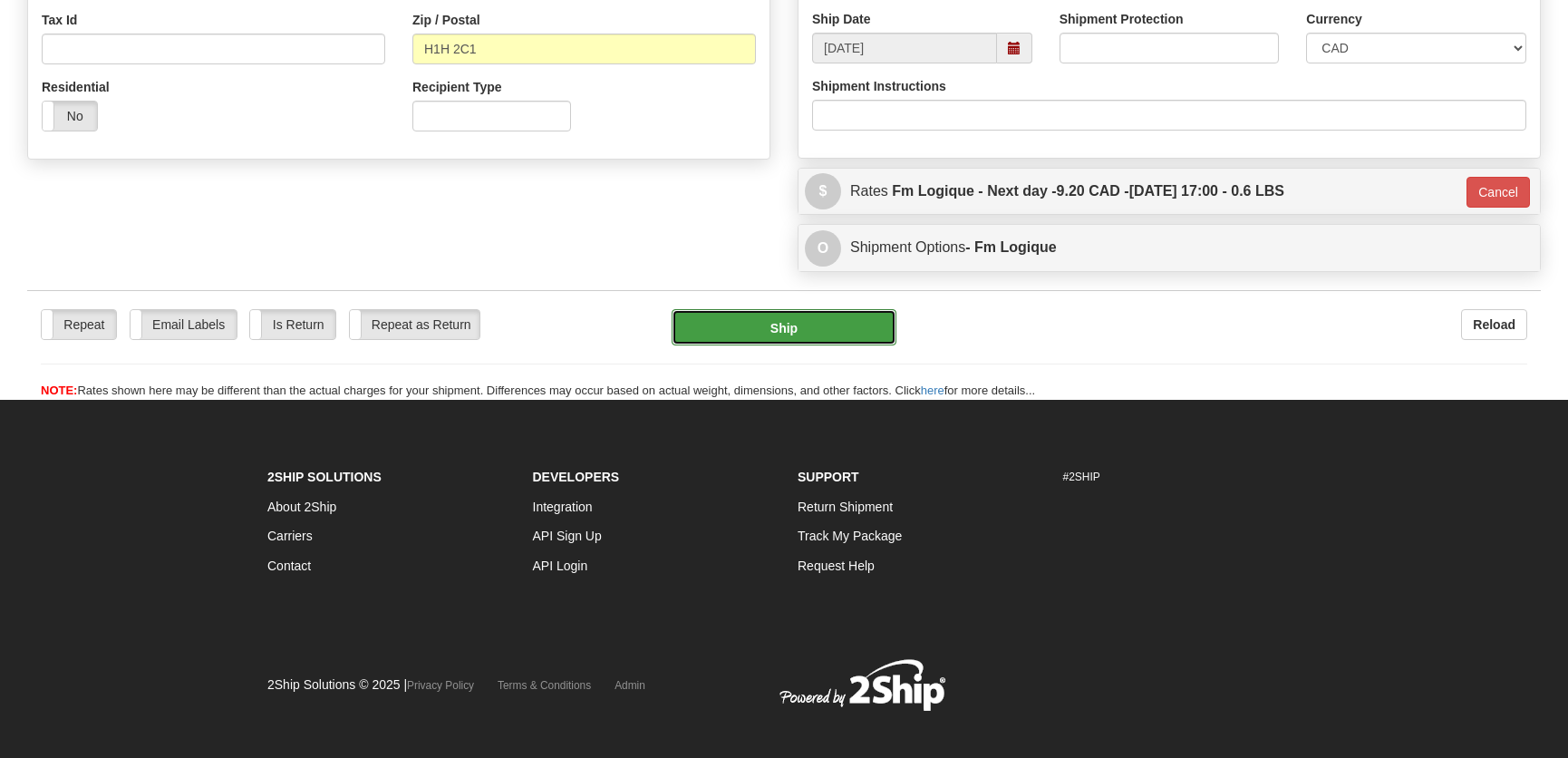
click at [822, 341] on button "Ship" at bounding box center [784, 328] width 225 height 36
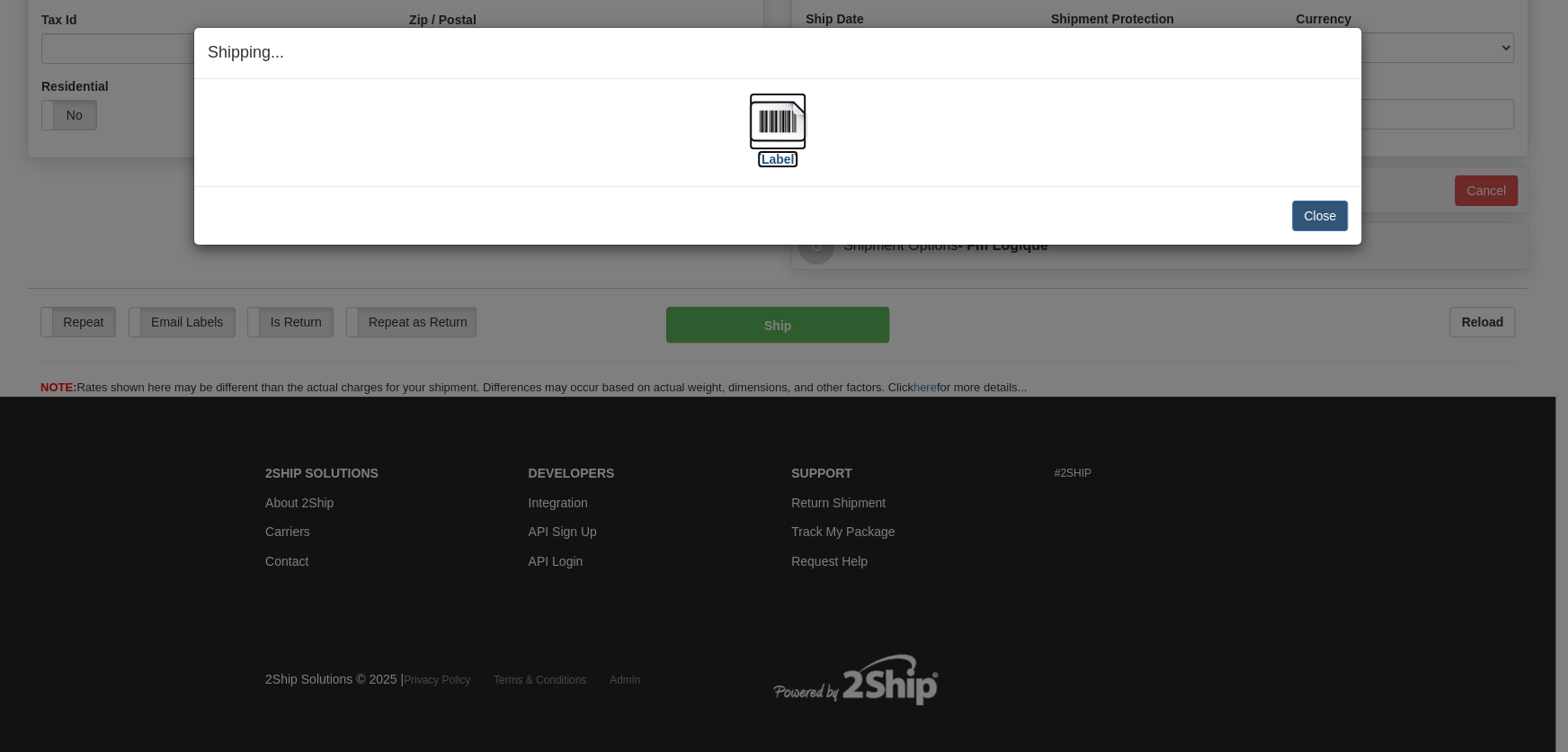
click at [782, 119] on img at bounding box center [777, 121] width 57 height 57
click at [1305, 210] on button "Close" at bounding box center [1320, 215] width 56 height 31
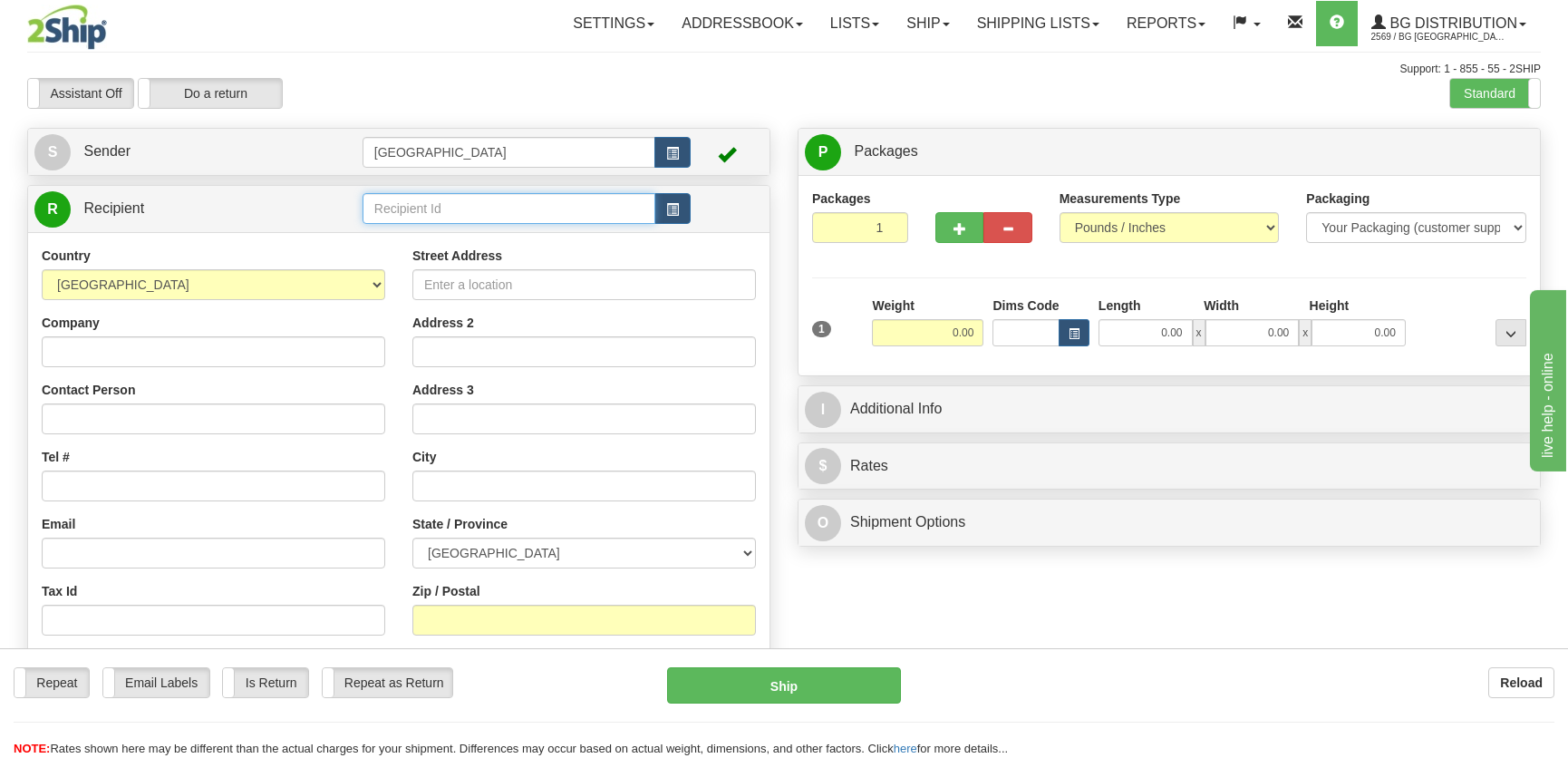
click at [419, 214] on input "text" at bounding box center [509, 209] width 292 height 31
click at [440, 228] on div "1035" at bounding box center [504, 237] width 273 height 18
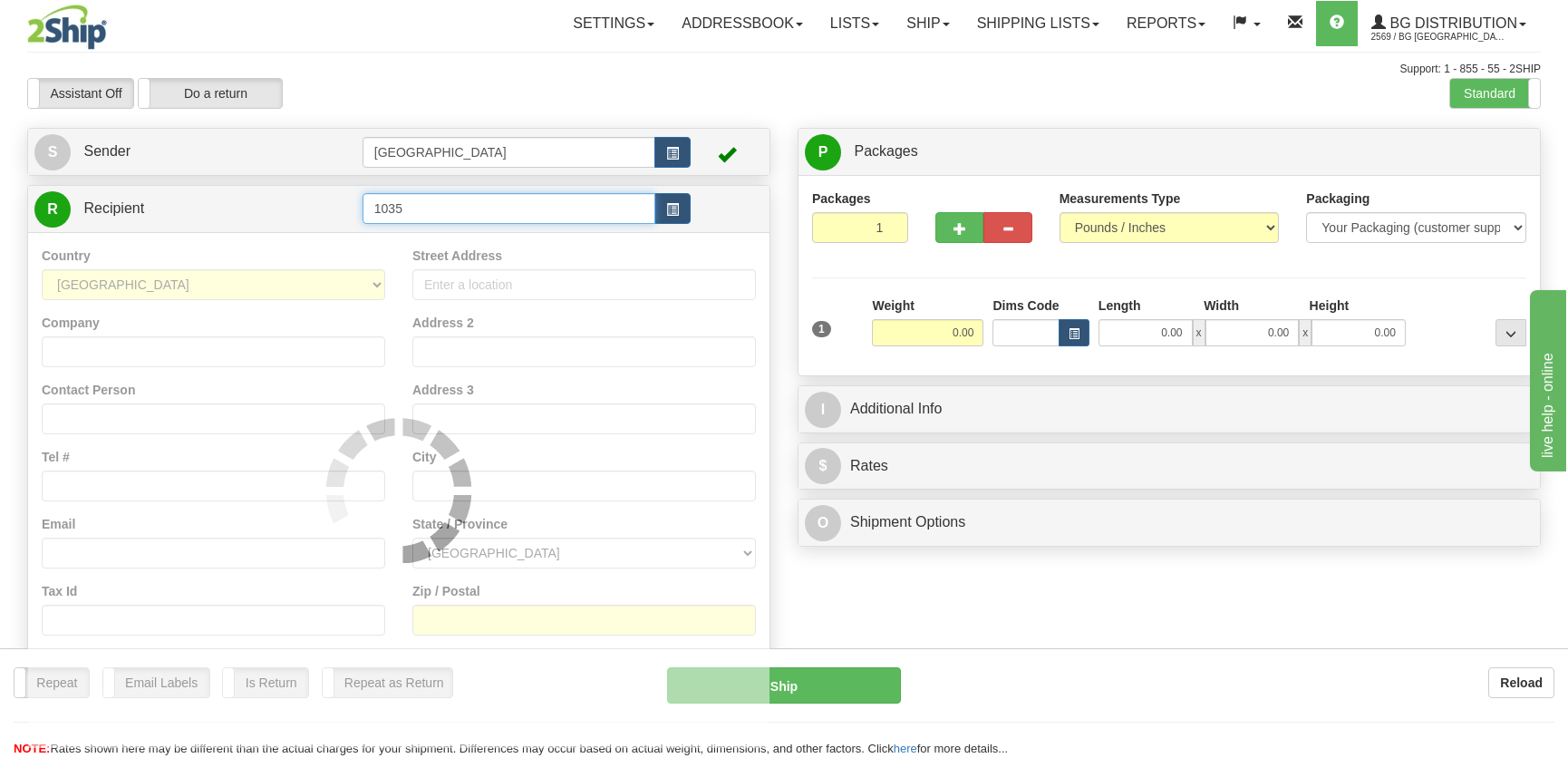
type input "1035"
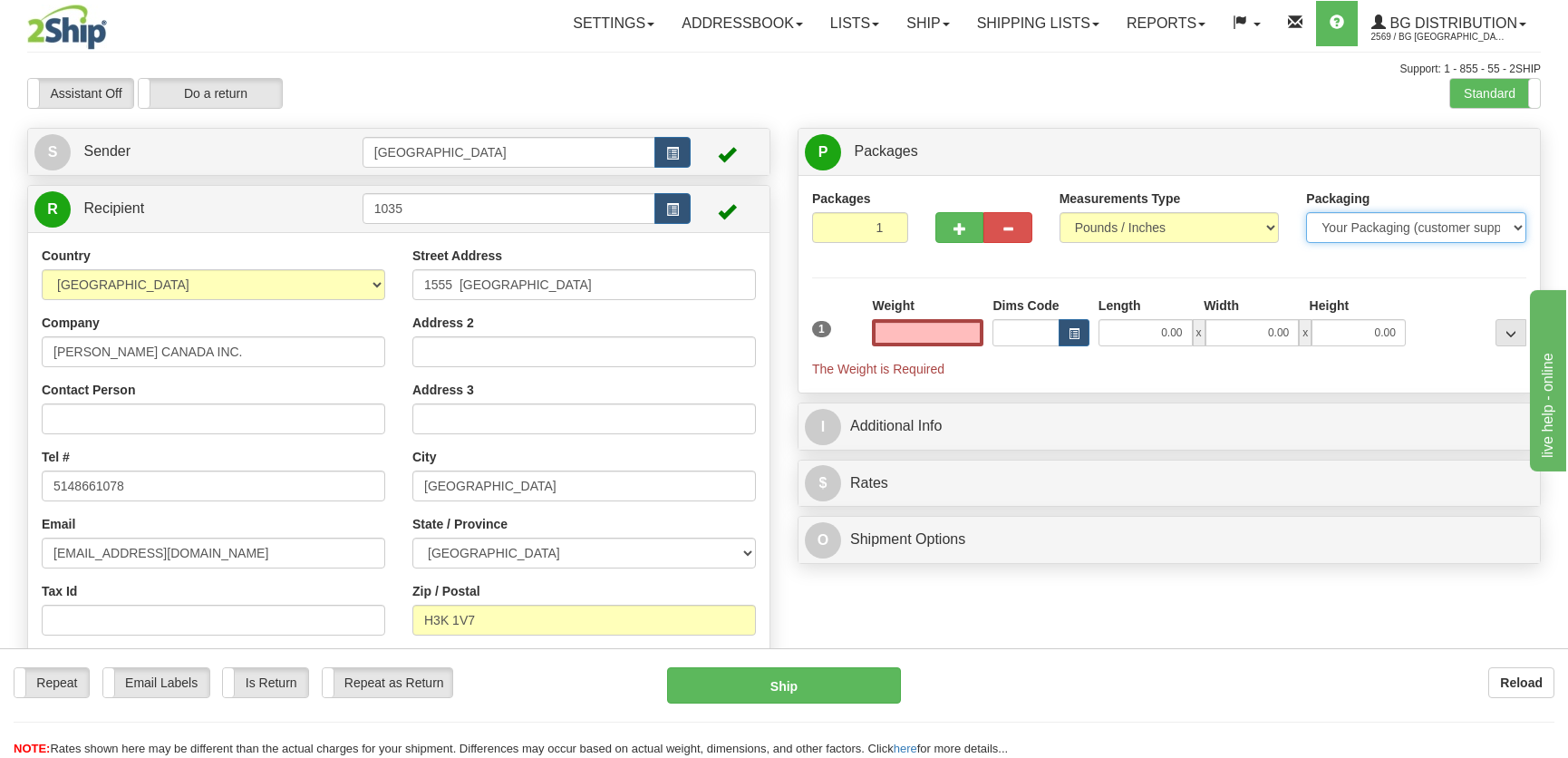
type input "0.00"
click at [1367, 232] on select "Your Packaging (customer supplied) Envelope (carrier supplied) Pack (carrier su…" at bounding box center [1415, 227] width 220 height 31
select select "2"
click at [1306, 212] on select "Your Packaging (customer supplied) Envelope (carrier supplied) Pack (carrier su…" at bounding box center [1415, 227] width 220 height 31
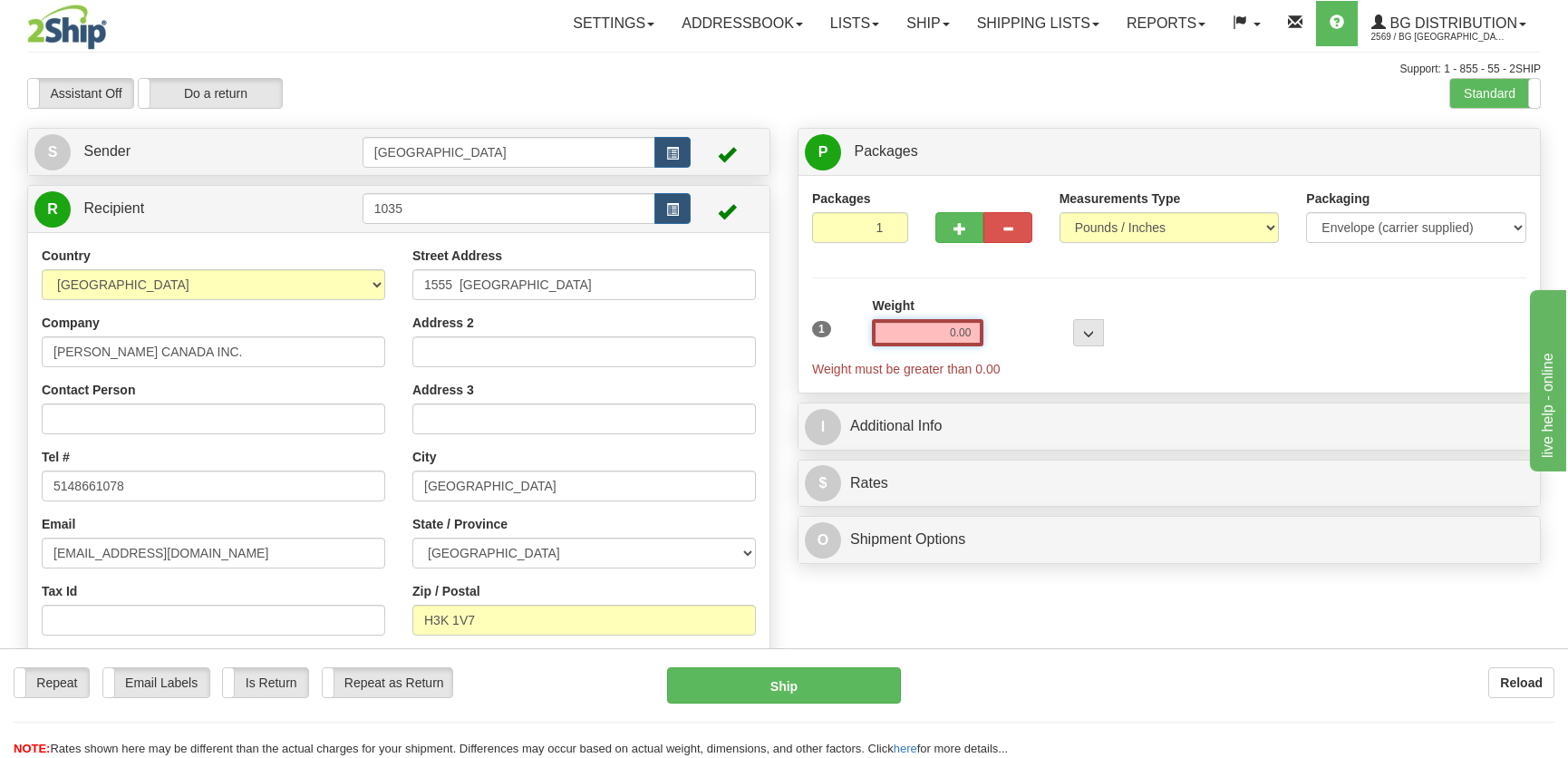
click at [962, 337] on input "0.00" at bounding box center [927, 332] width 111 height 27
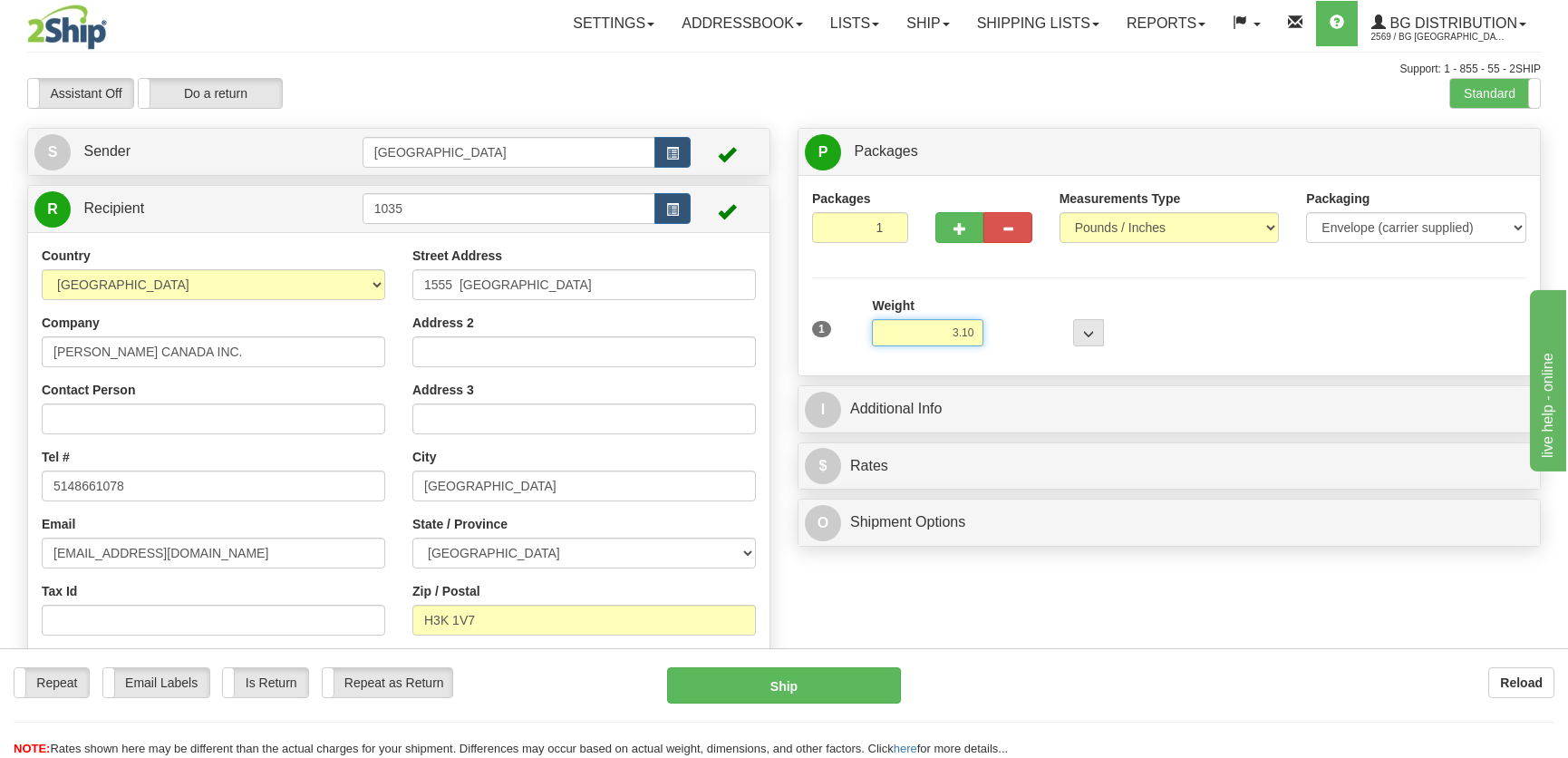
type input "3.10"
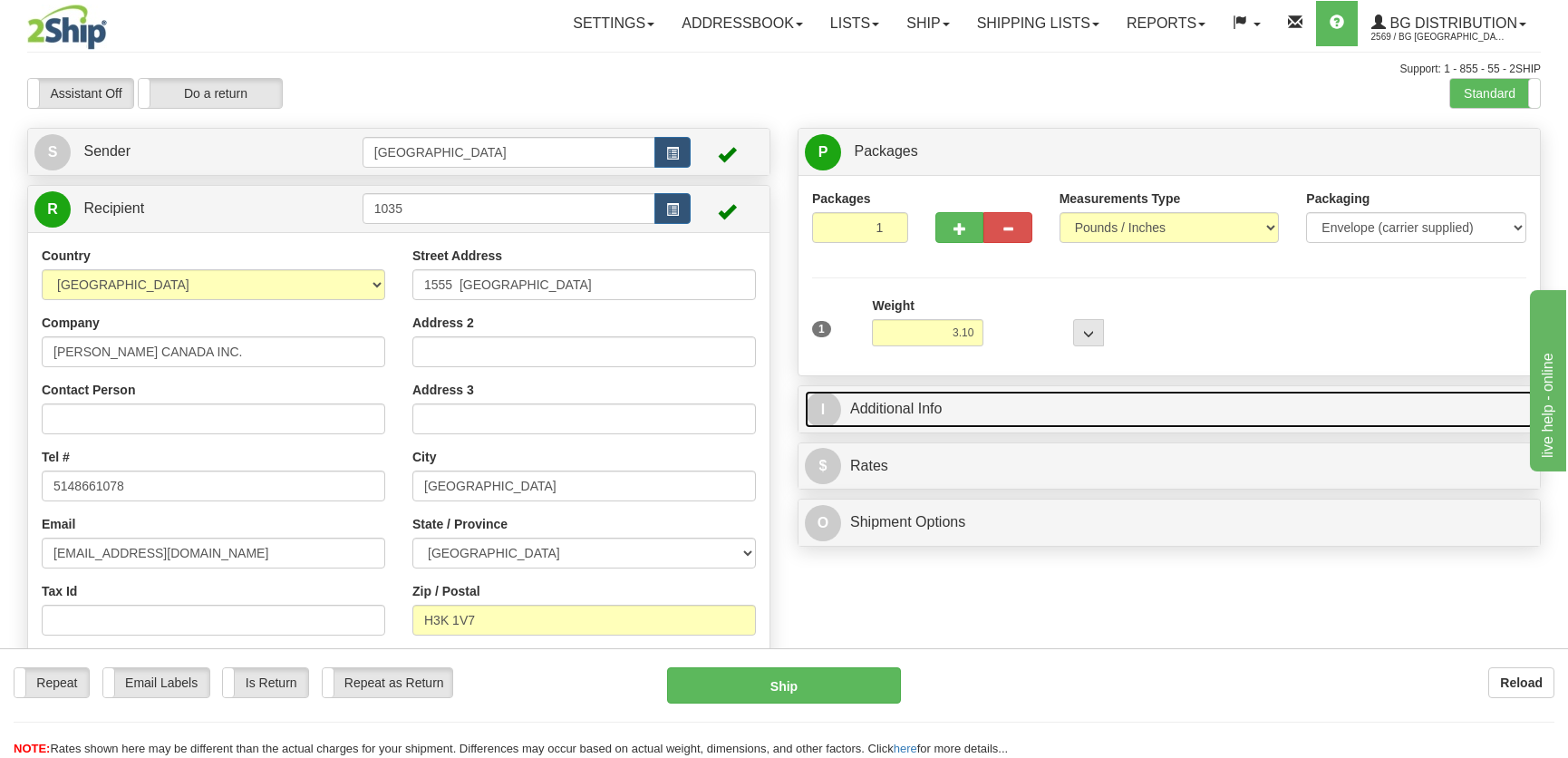
click at [1054, 401] on link "I Additional Info" at bounding box center [1169, 409] width 728 height 37
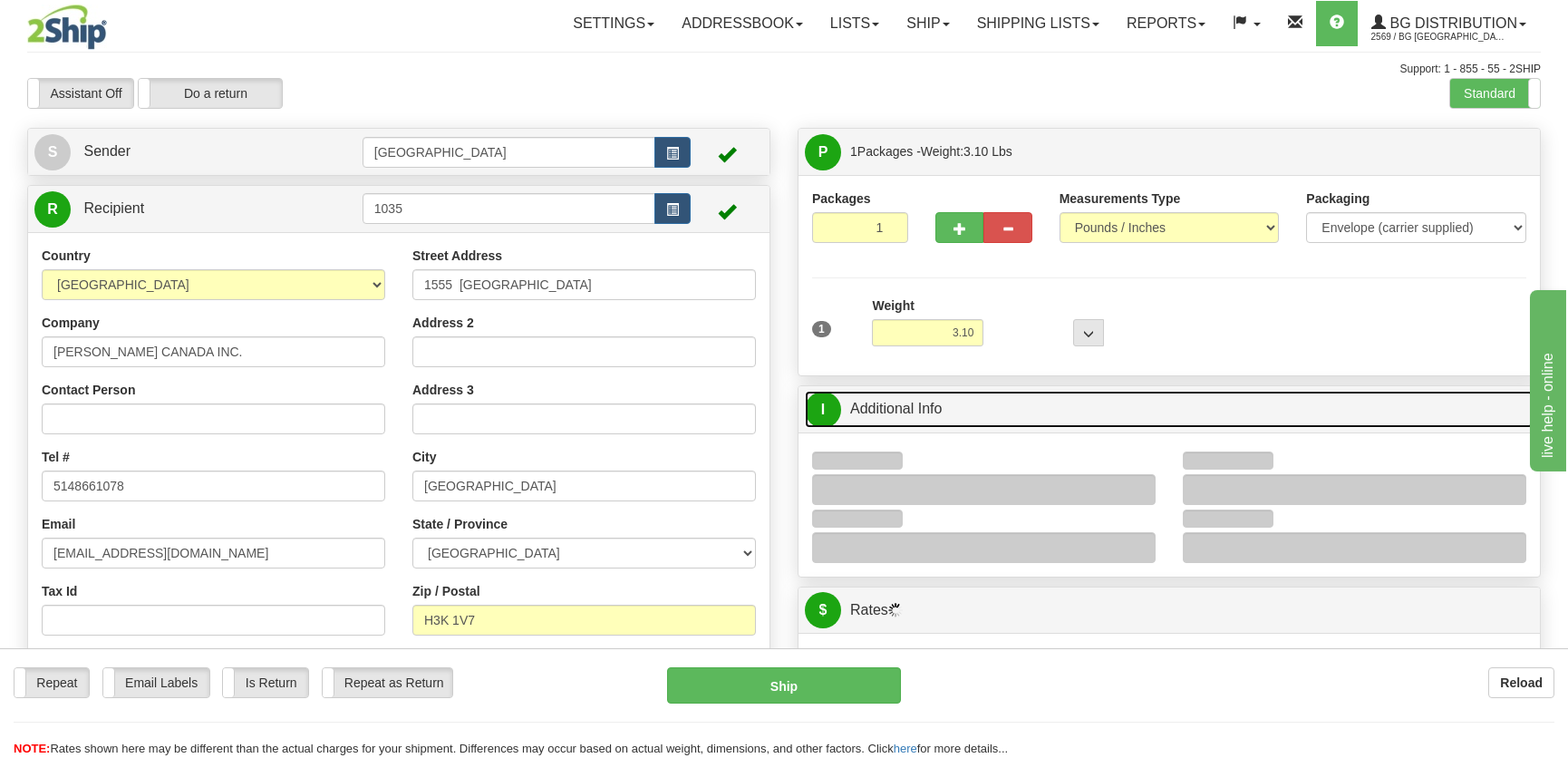
scroll to position [246, 0]
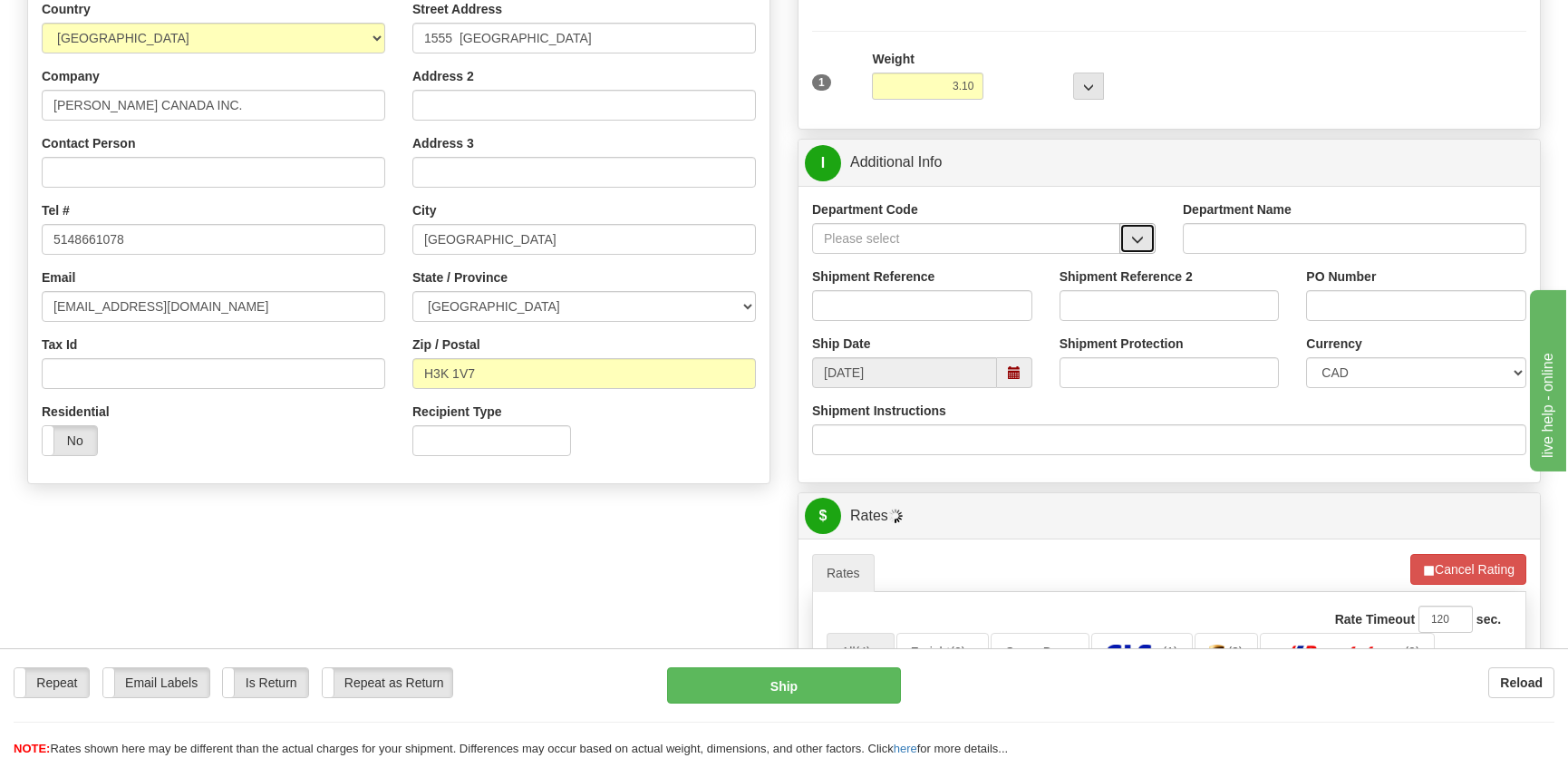
click at [1145, 236] on button "button" at bounding box center [1137, 238] width 36 height 31
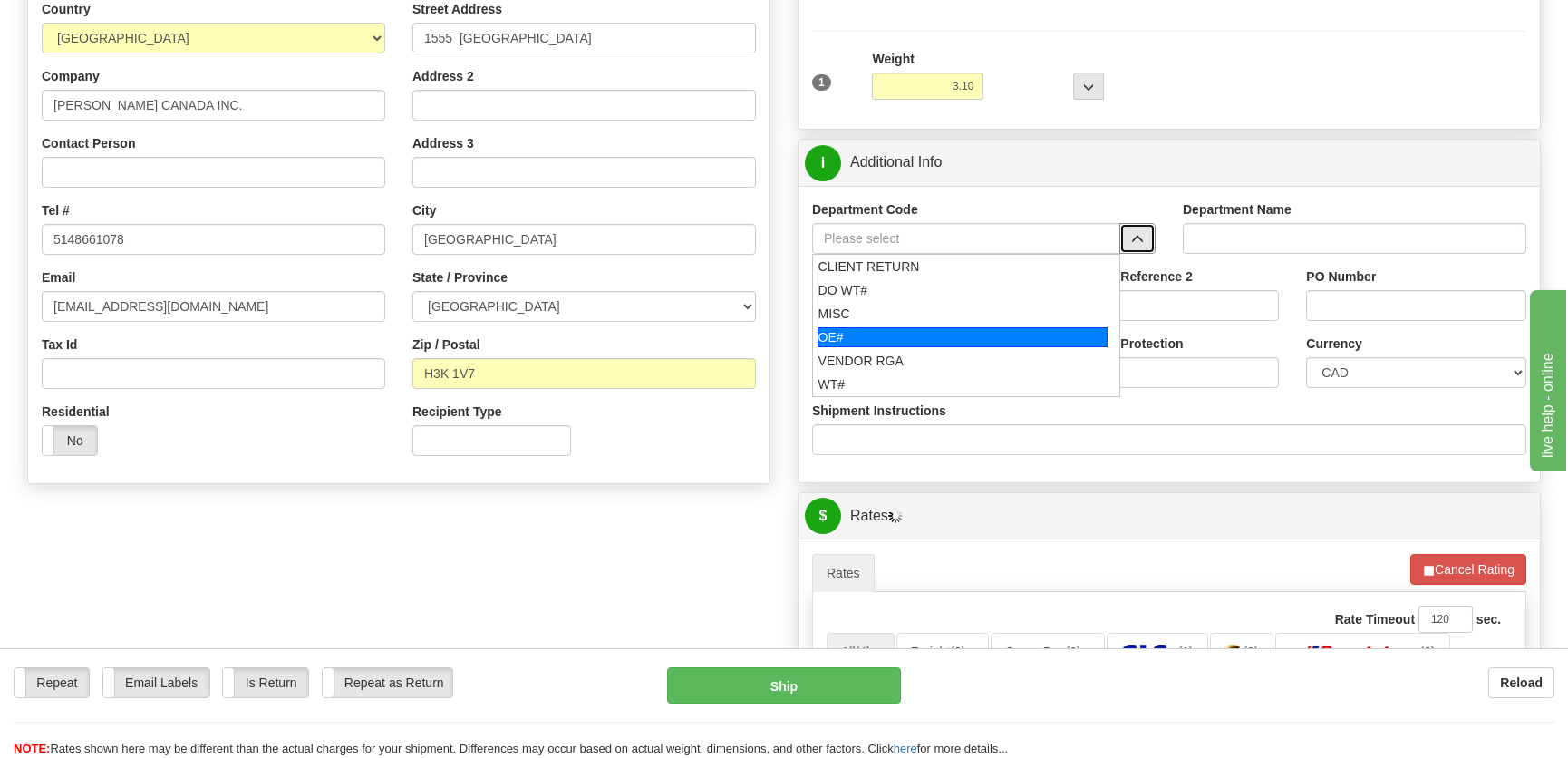
click at [906, 337] on div "OE#" at bounding box center [962, 337] width 291 height 20
type input "OE#"
type input "ORDERS"
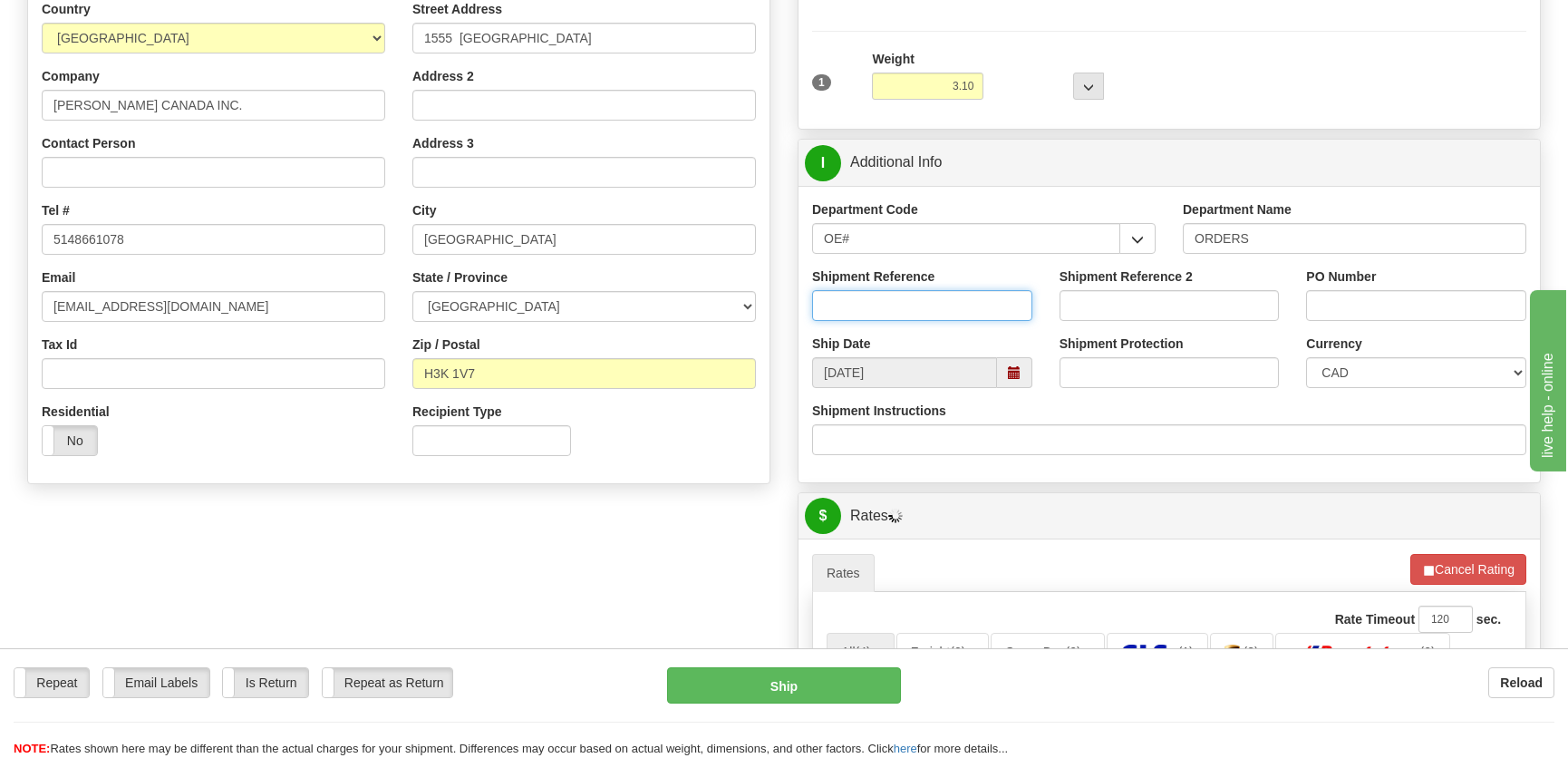
click at [926, 300] on input "Shipment Reference" at bounding box center [922, 305] width 220 height 31
type input "50322116-01"
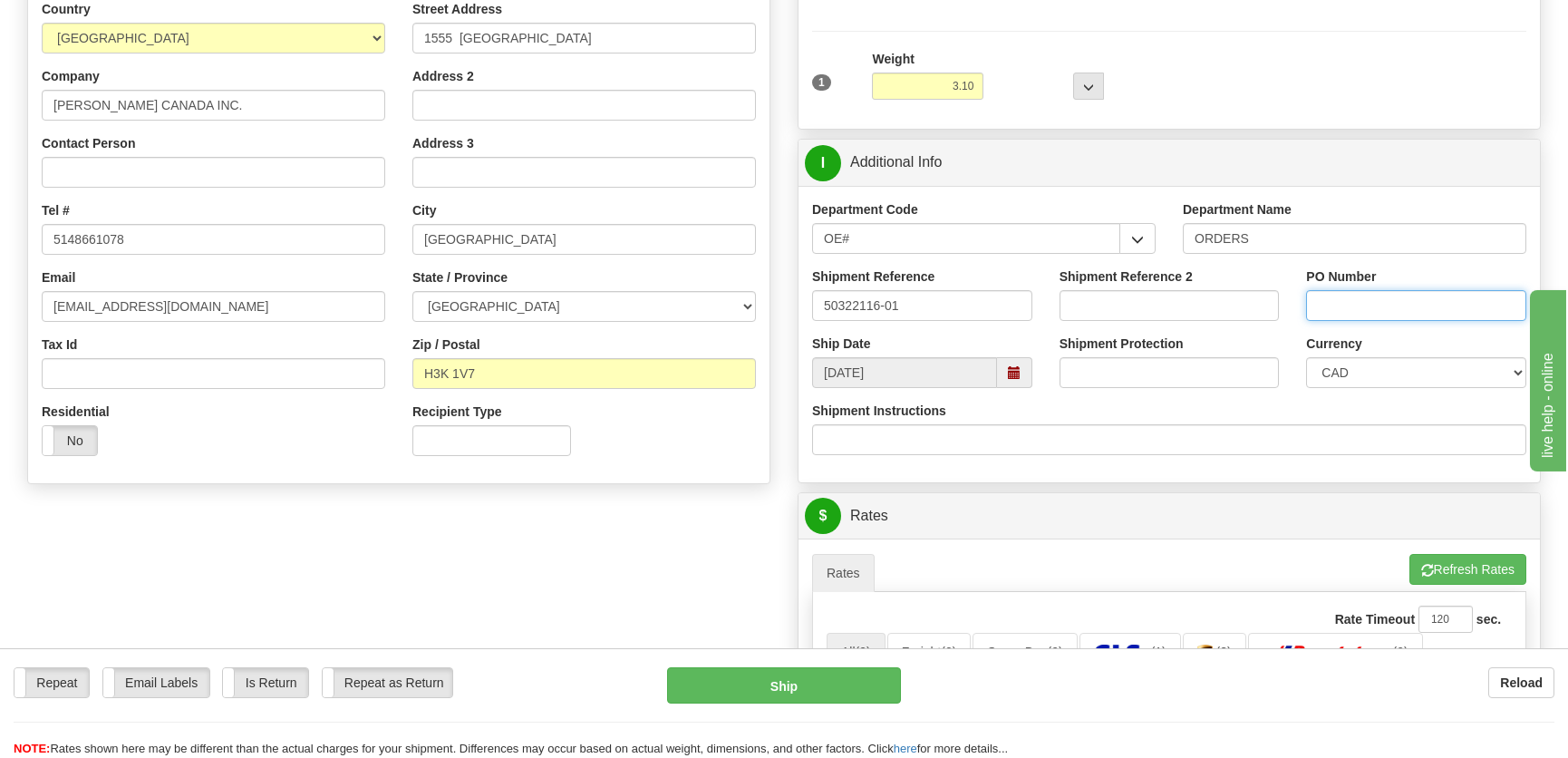
click at [1433, 306] on input "PO Number" at bounding box center [1415, 305] width 220 height 31
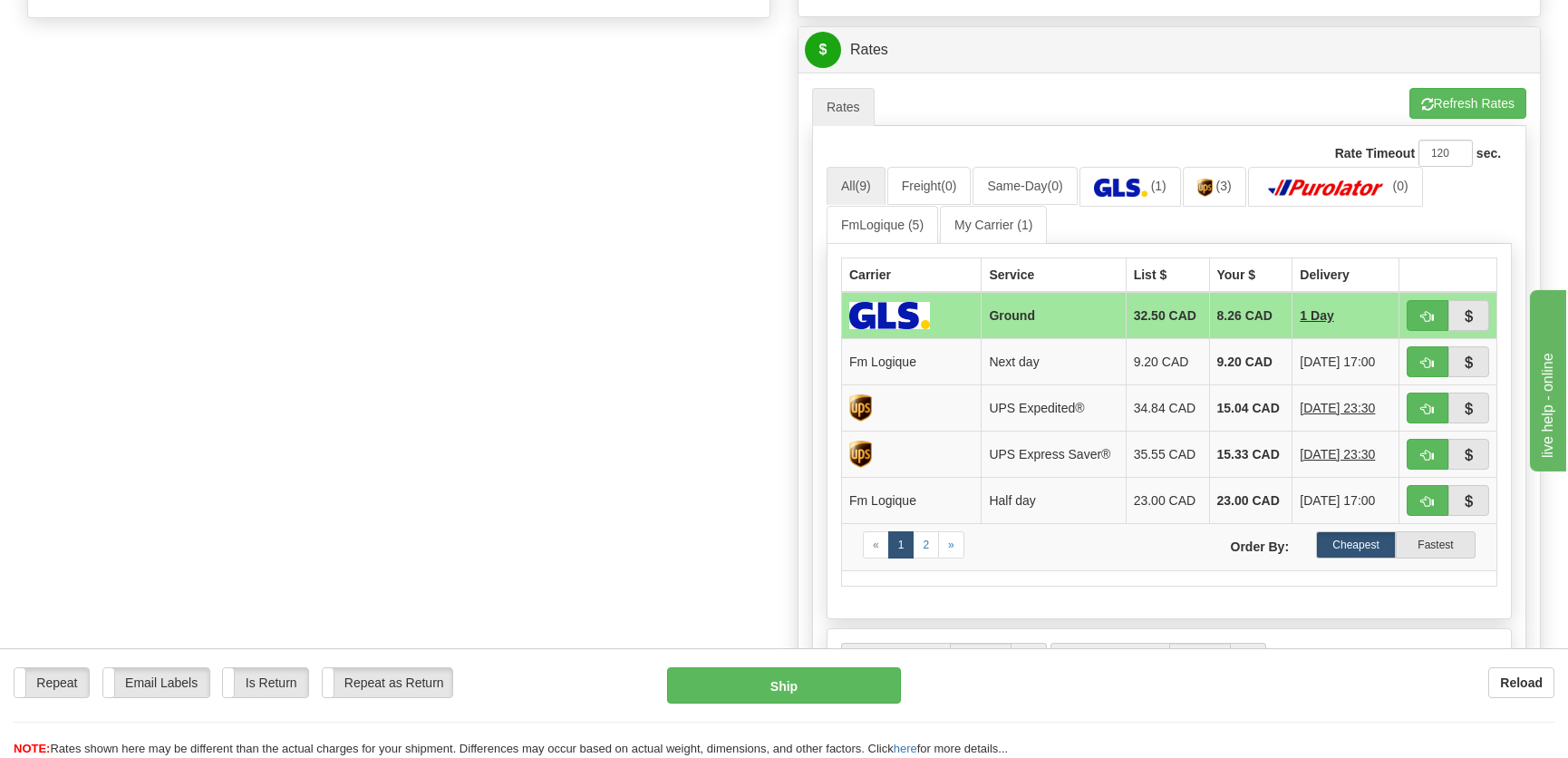
scroll to position [742, 0]
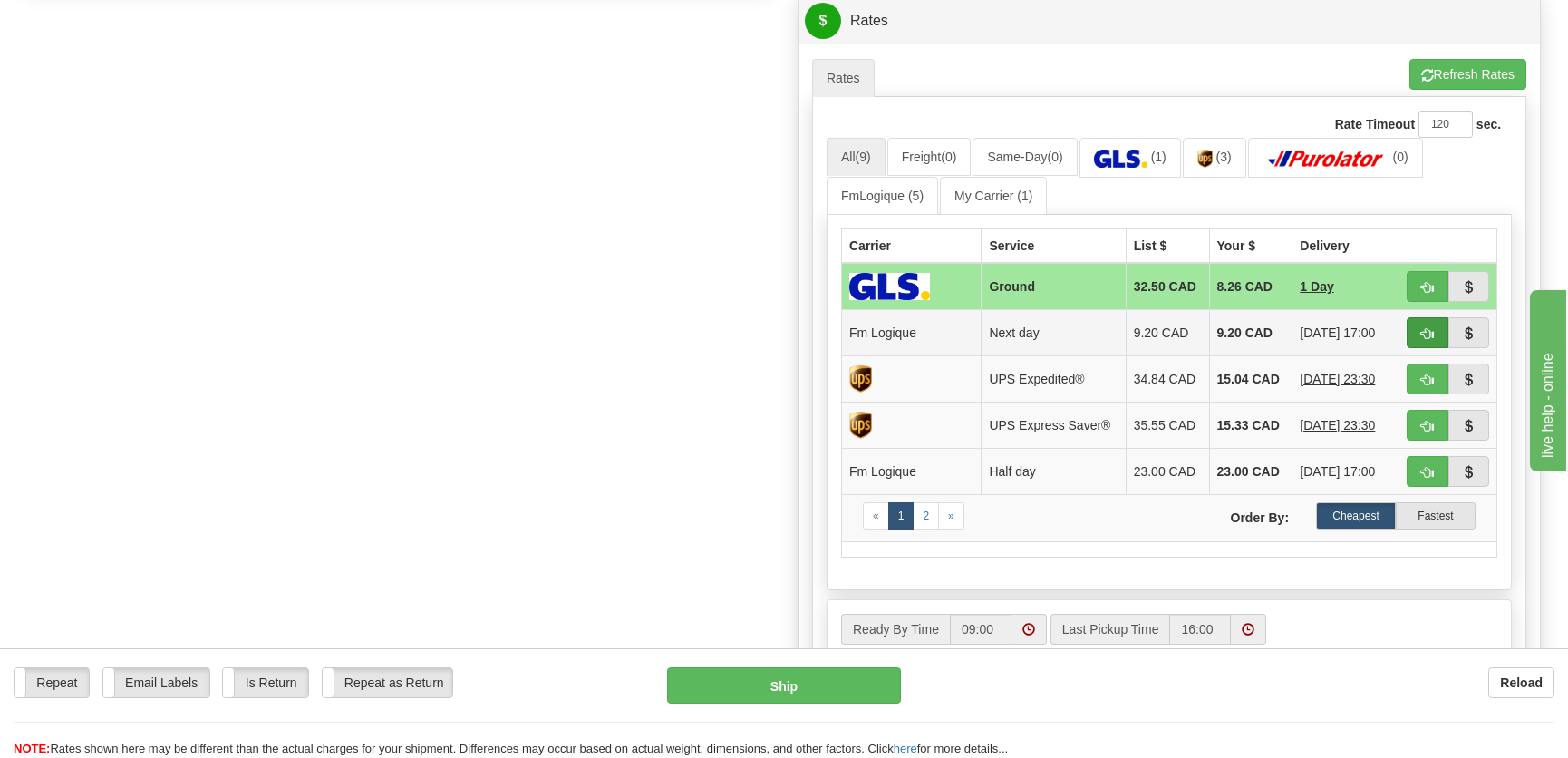
type input "."
click at [1414, 333] on button "button" at bounding box center [1427, 332] width 42 height 31
type input "jour"
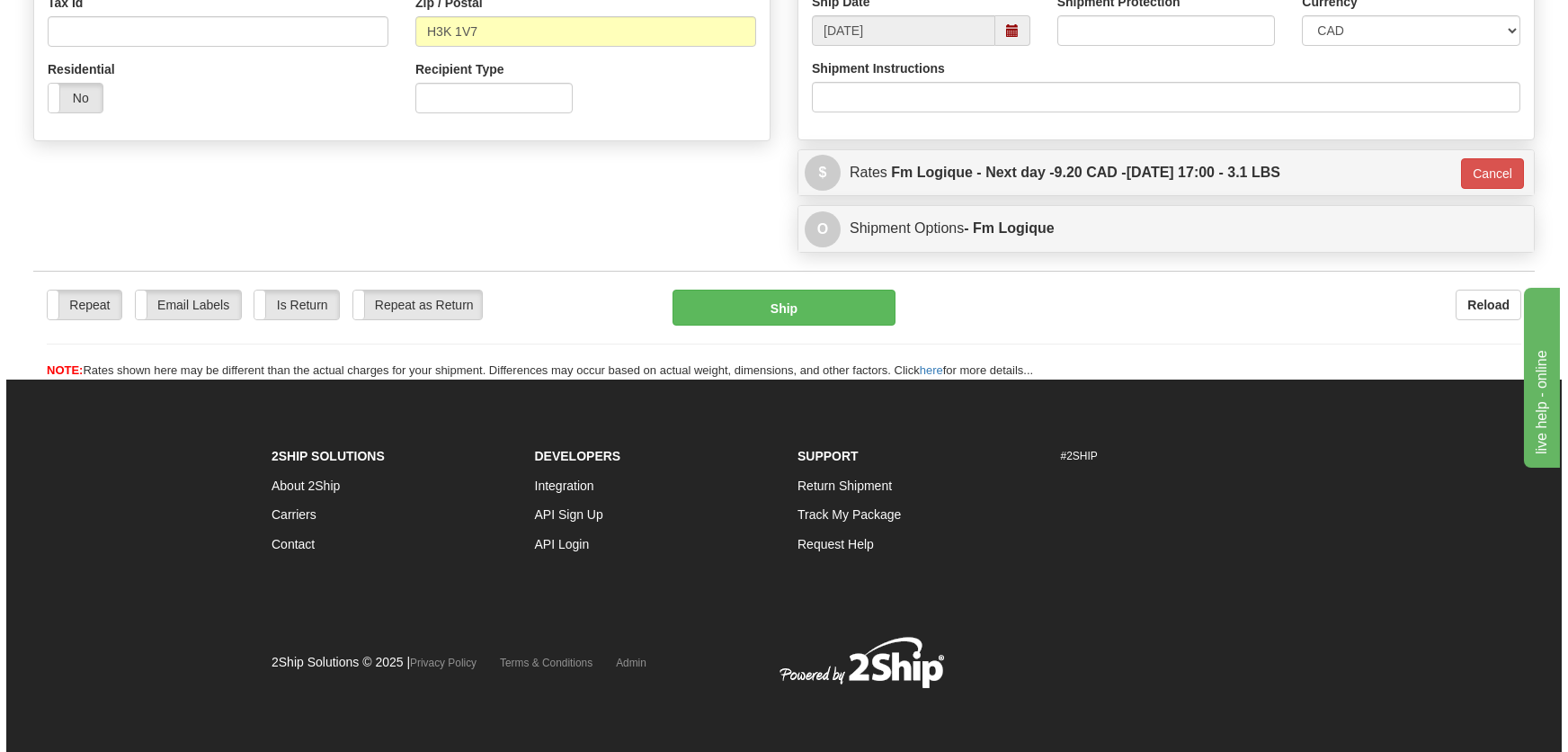
scroll to position [583, 0]
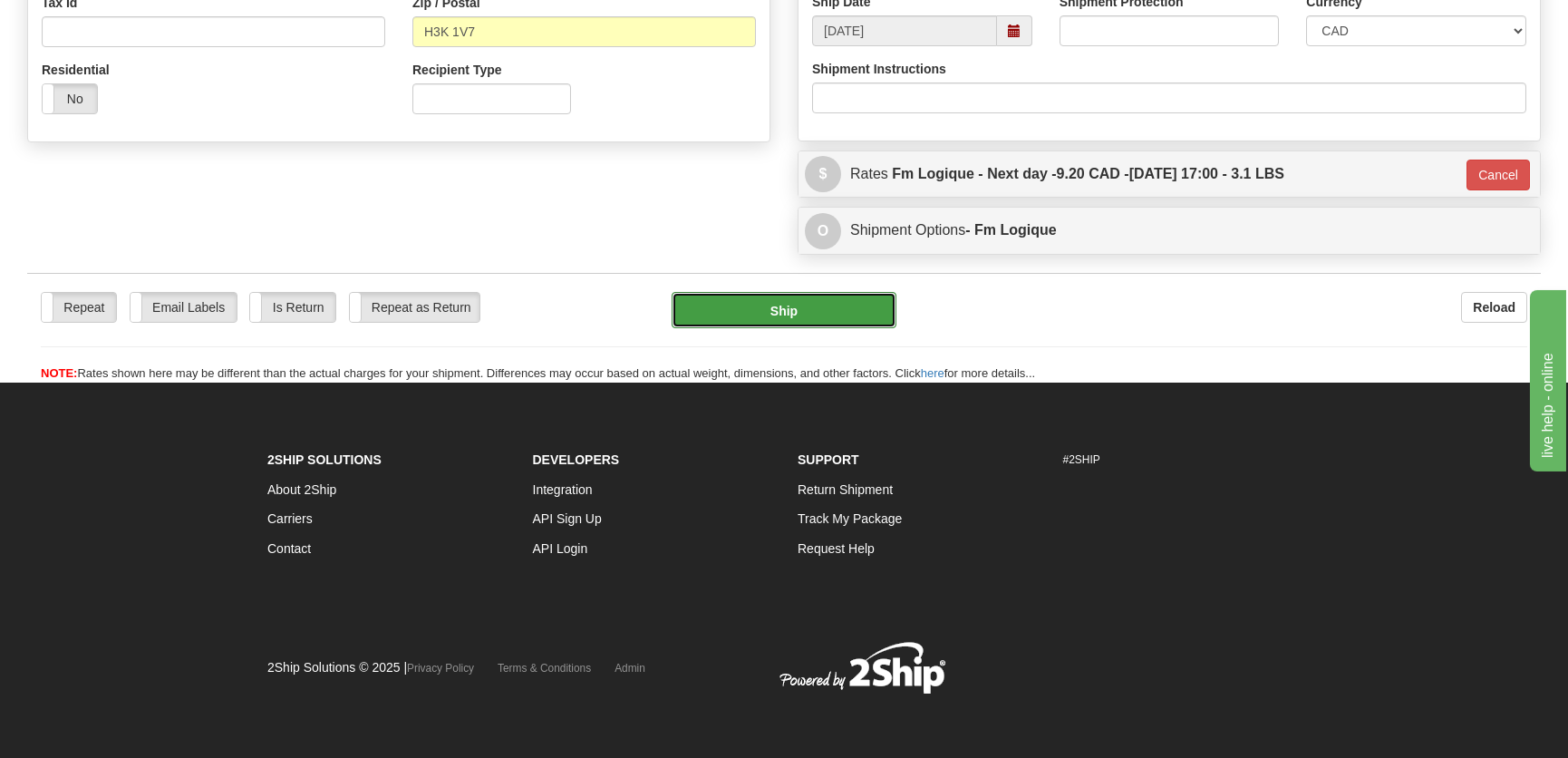
click at [781, 308] on button "Ship" at bounding box center [784, 310] width 225 height 36
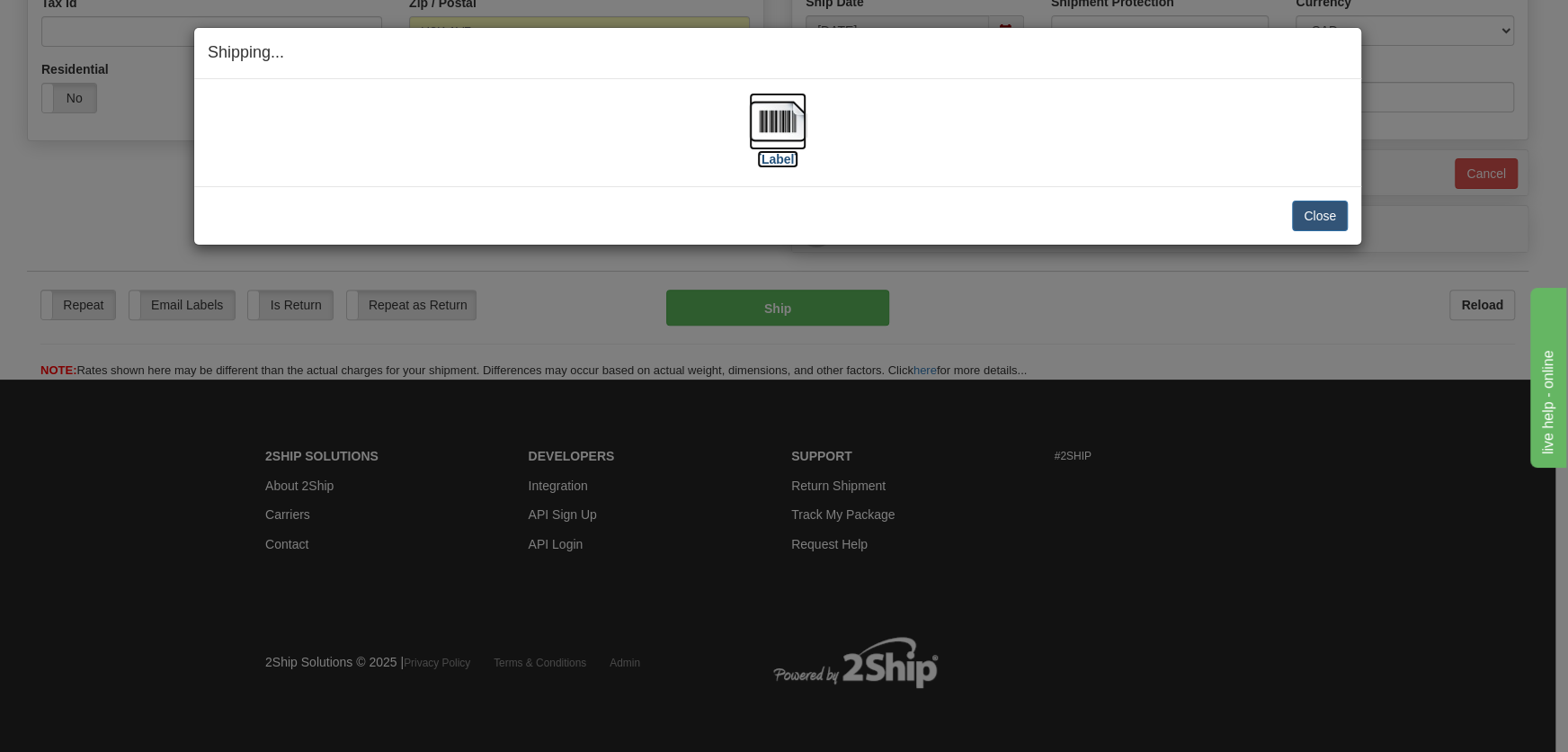
click at [764, 106] on img at bounding box center [777, 121] width 57 height 57
click at [1325, 214] on button "Close" at bounding box center [1320, 215] width 56 height 31
